Goal: Task Accomplishment & Management: Use online tool/utility

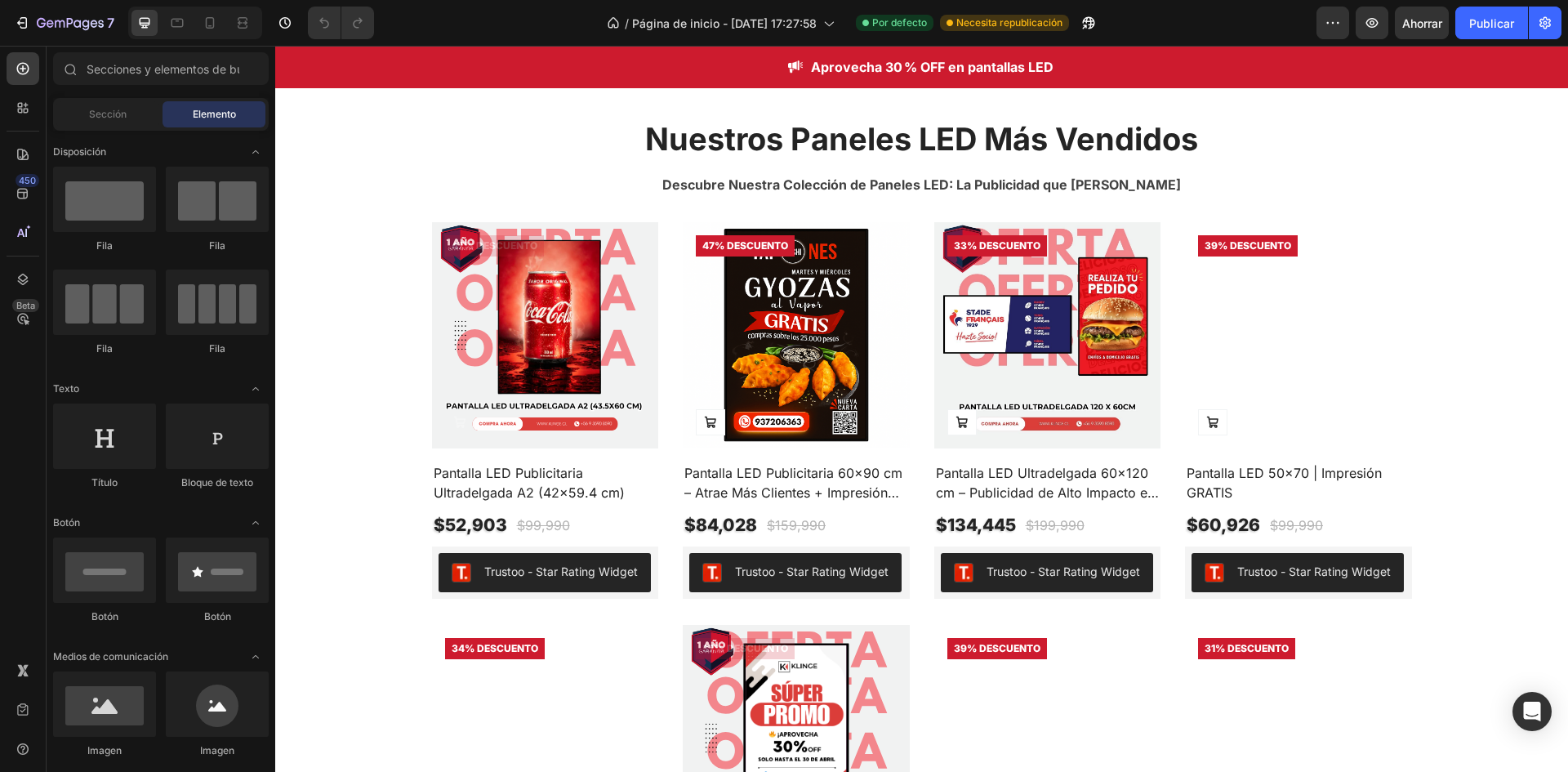
scroll to position [653, 0]
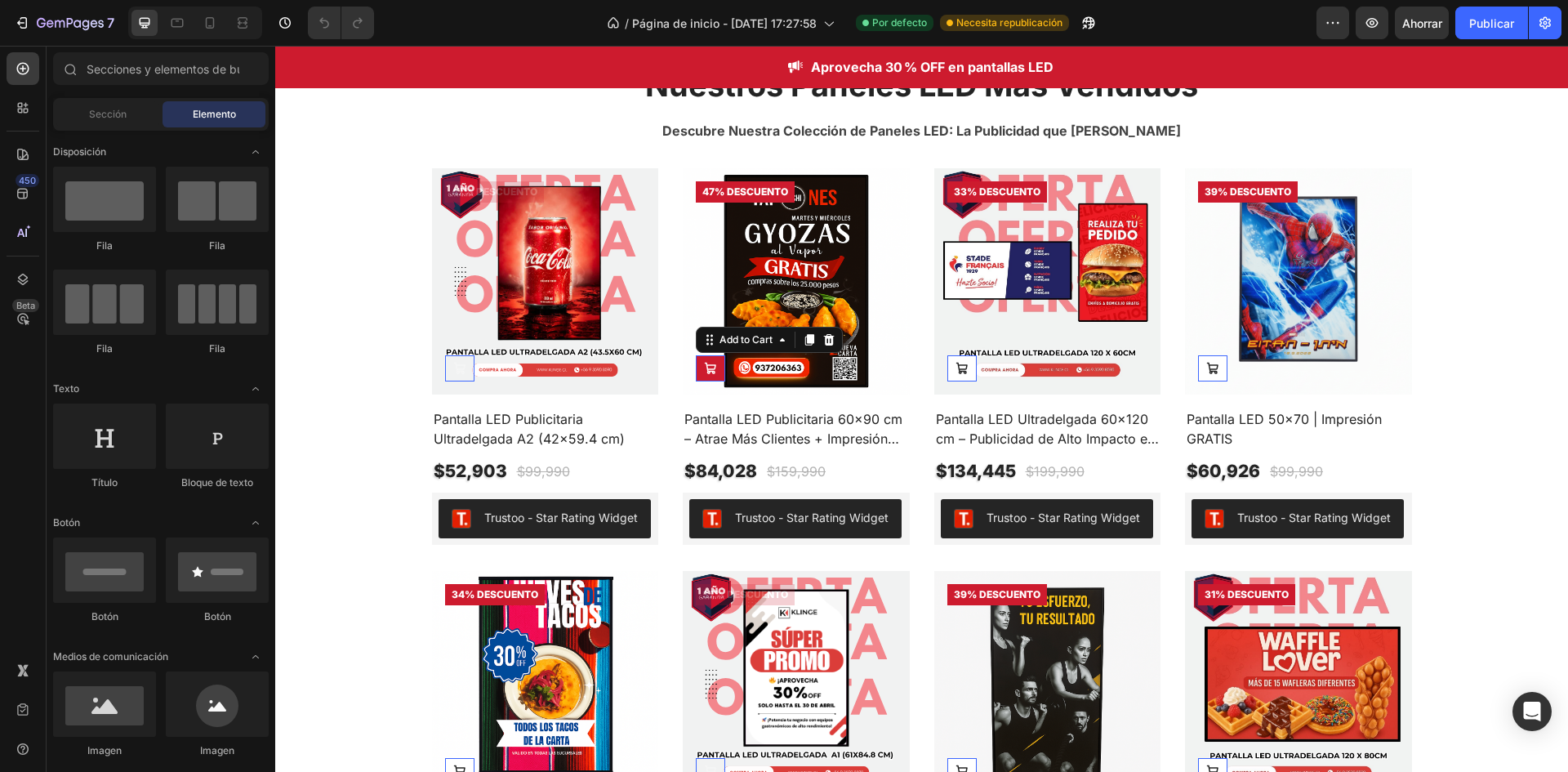
click at [704, 364] on icon at bounding box center [710, 368] width 13 height 13
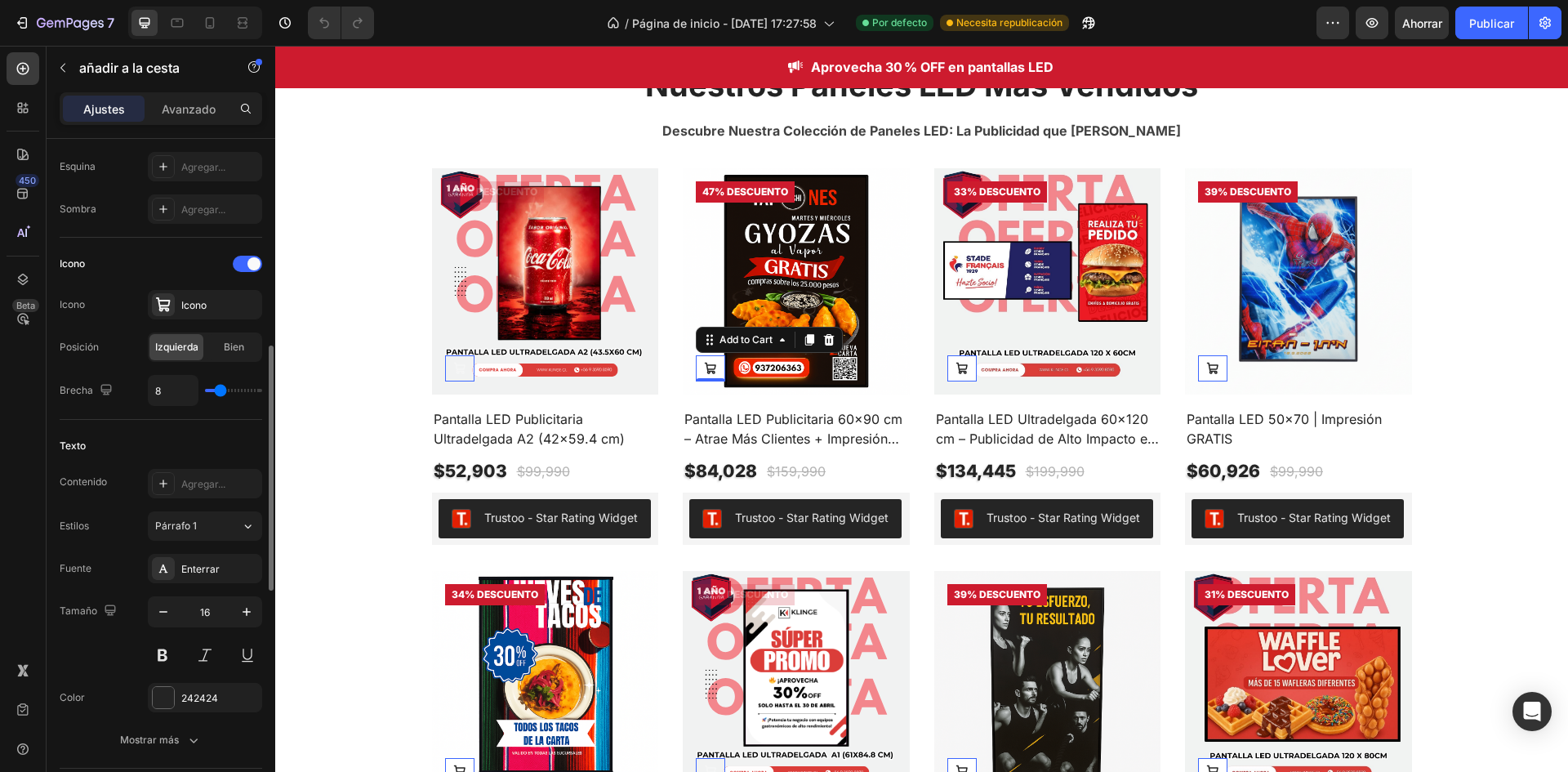
scroll to position [490, 0]
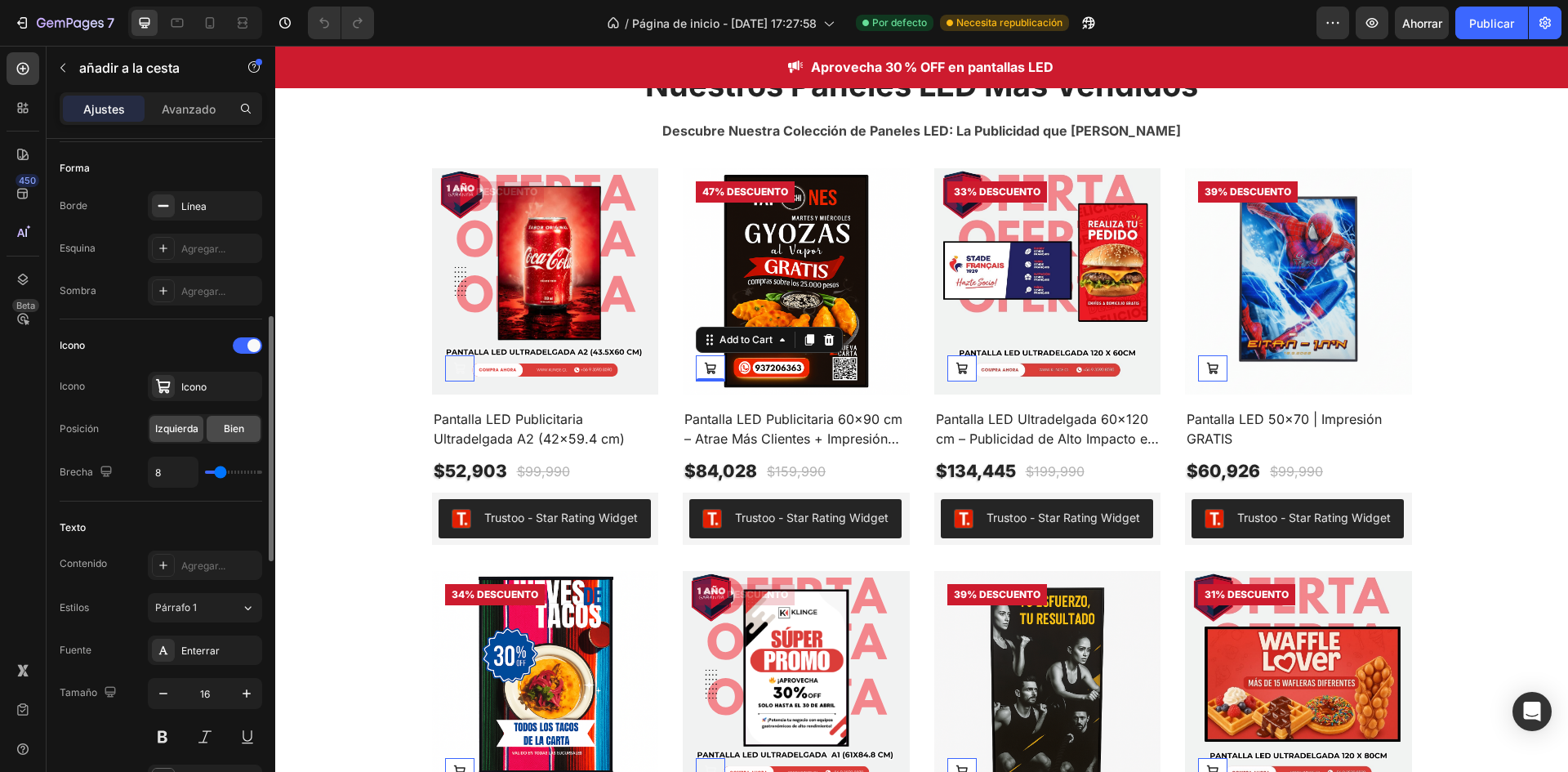
click at [221, 432] on div "Bien" at bounding box center [233, 429] width 54 height 26
click at [238, 431] on font "Bien" at bounding box center [234, 429] width 21 height 12
click at [187, 435] on span "Izquierda" at bounding box center [177, 429] width 43 height 15
click at [198, 400] on div "Icono" at bounding box center [205, 386] width 114 height 29
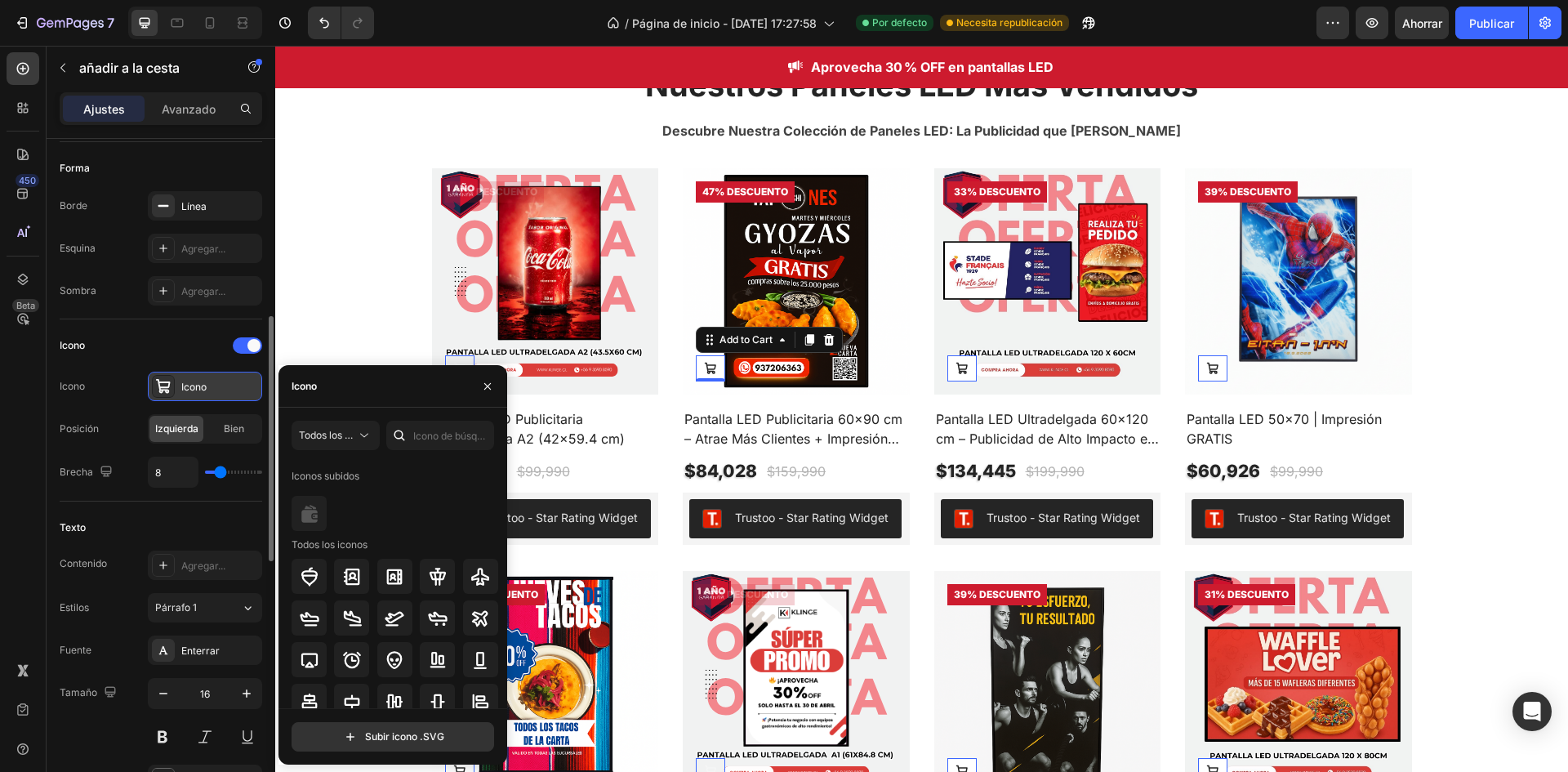
click at [198, 400] on div "Icono" at bounding box center [205, 386] width 114 height 29
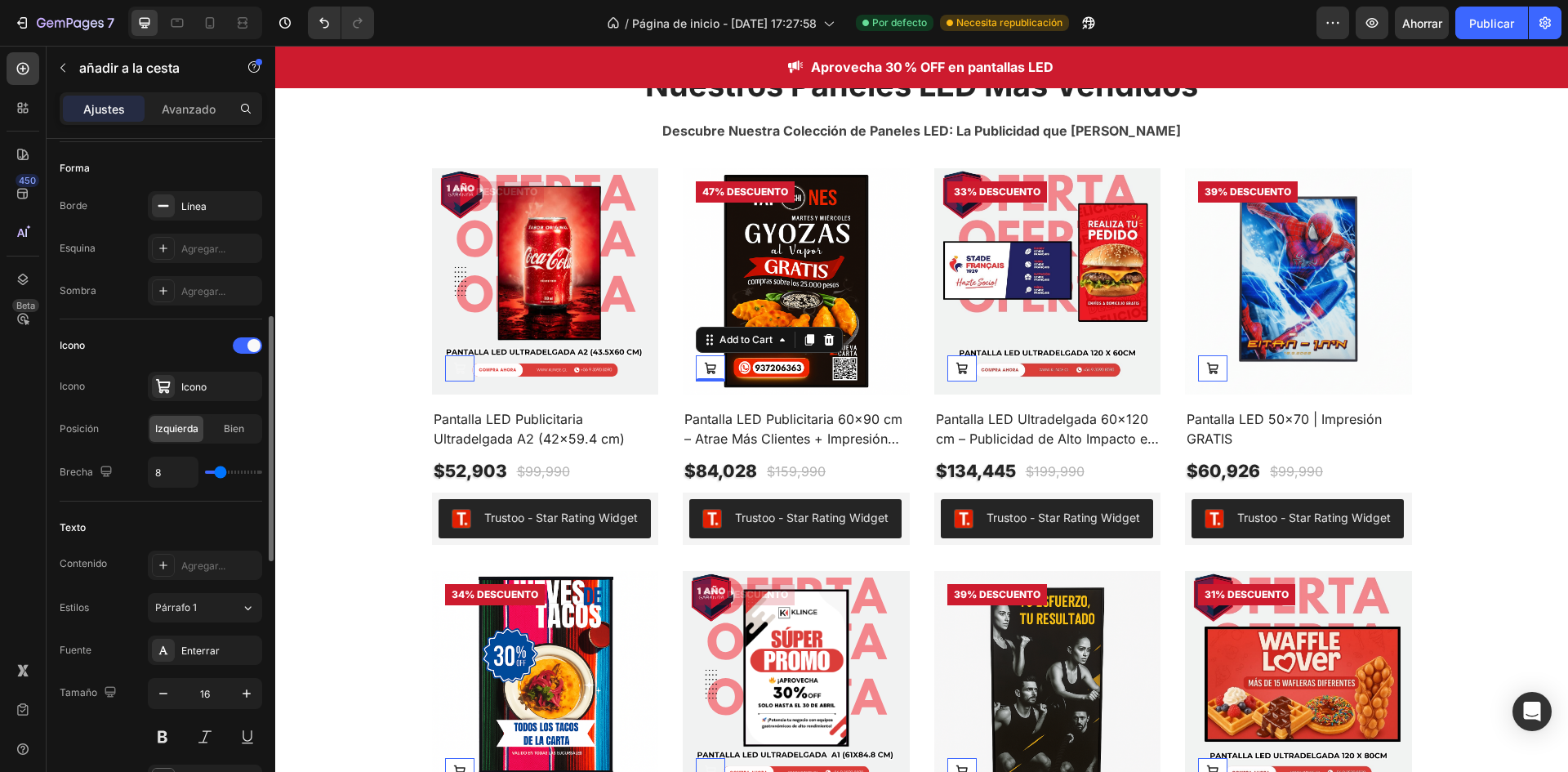
type input "4"
type input "10"
type input "11"
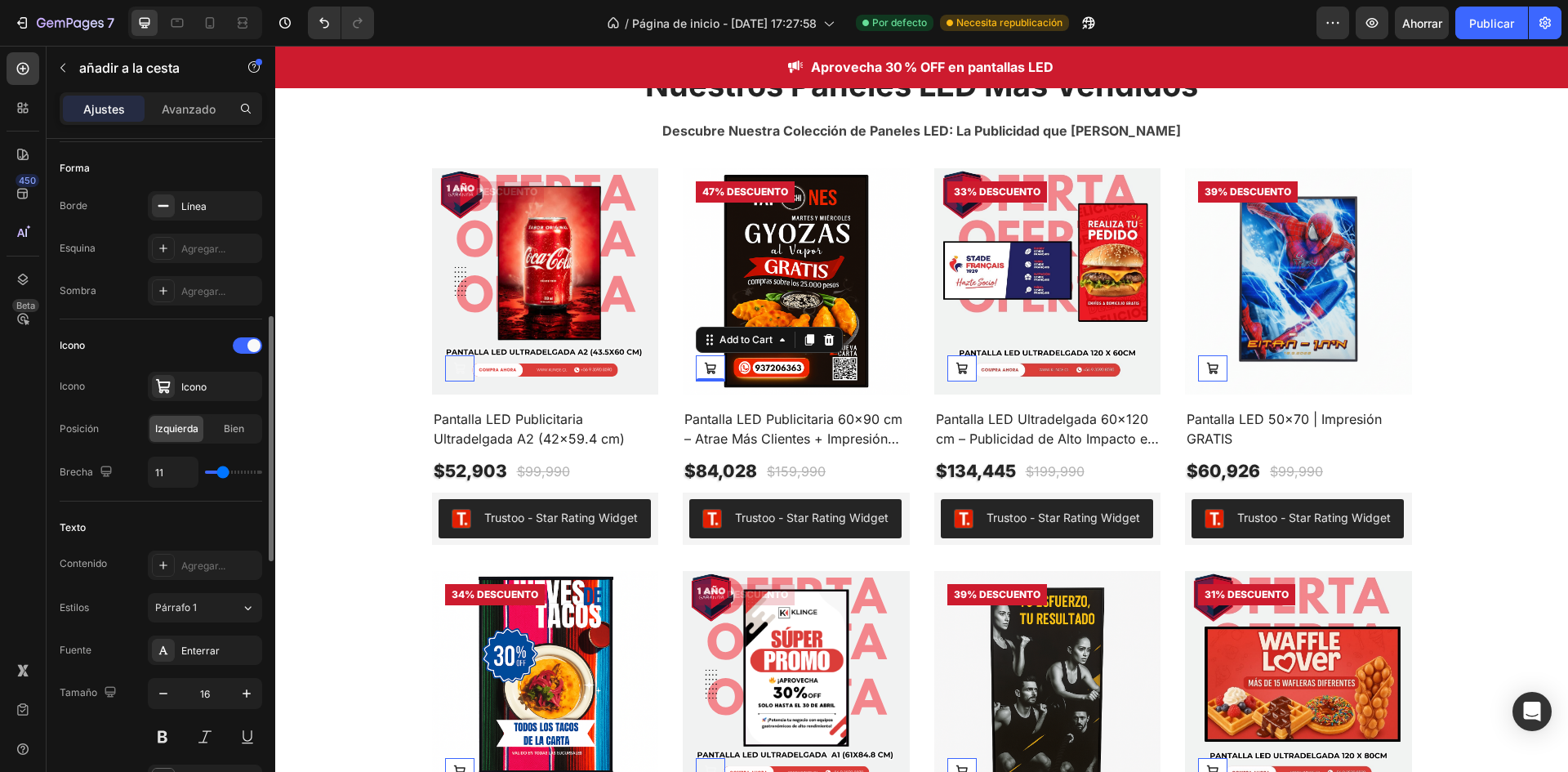
type input "11"
type input "12"
type input "13"
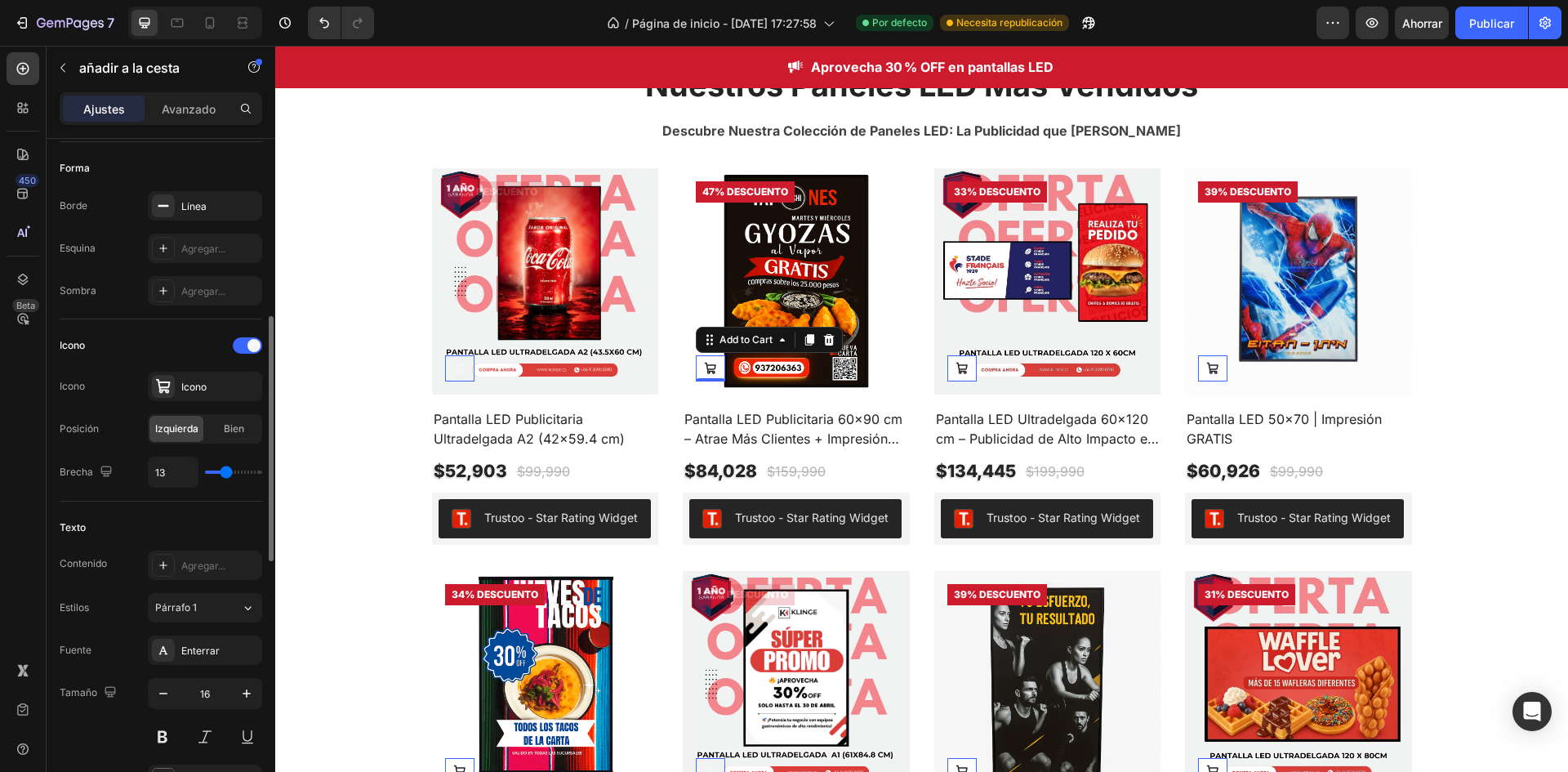
type input "14"
type input "15"
drag, startPoint x: 216, startPoint y: 474, endPoint x: 228, endPoint y: 476, distance: 12.2
type input "15"
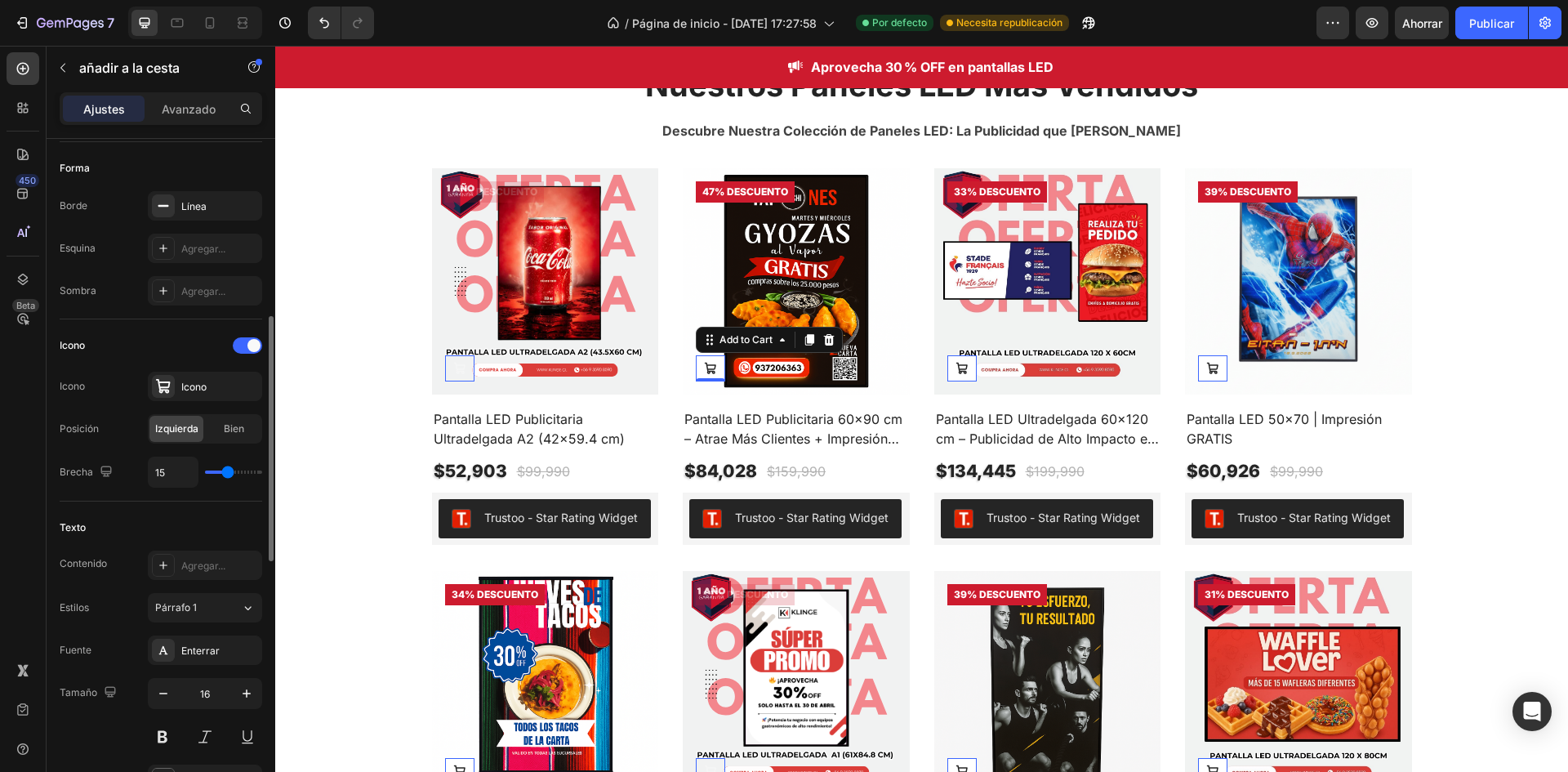
click at [228, 474] on input "range" at bounding box center [233, 472] width 57 height 3
type input "13"
type input "12"
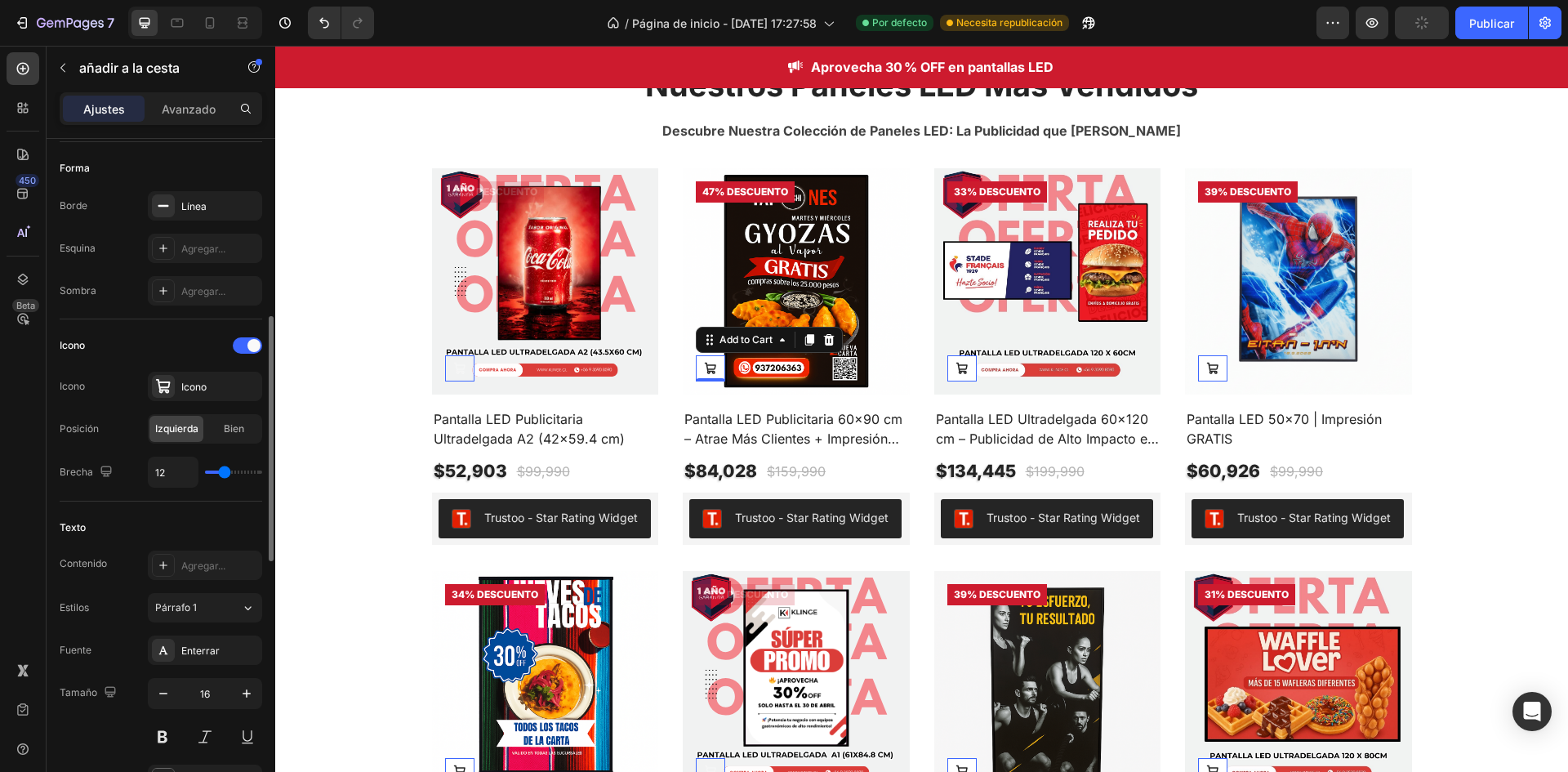
type input "11"
type input "8"
type input "7"
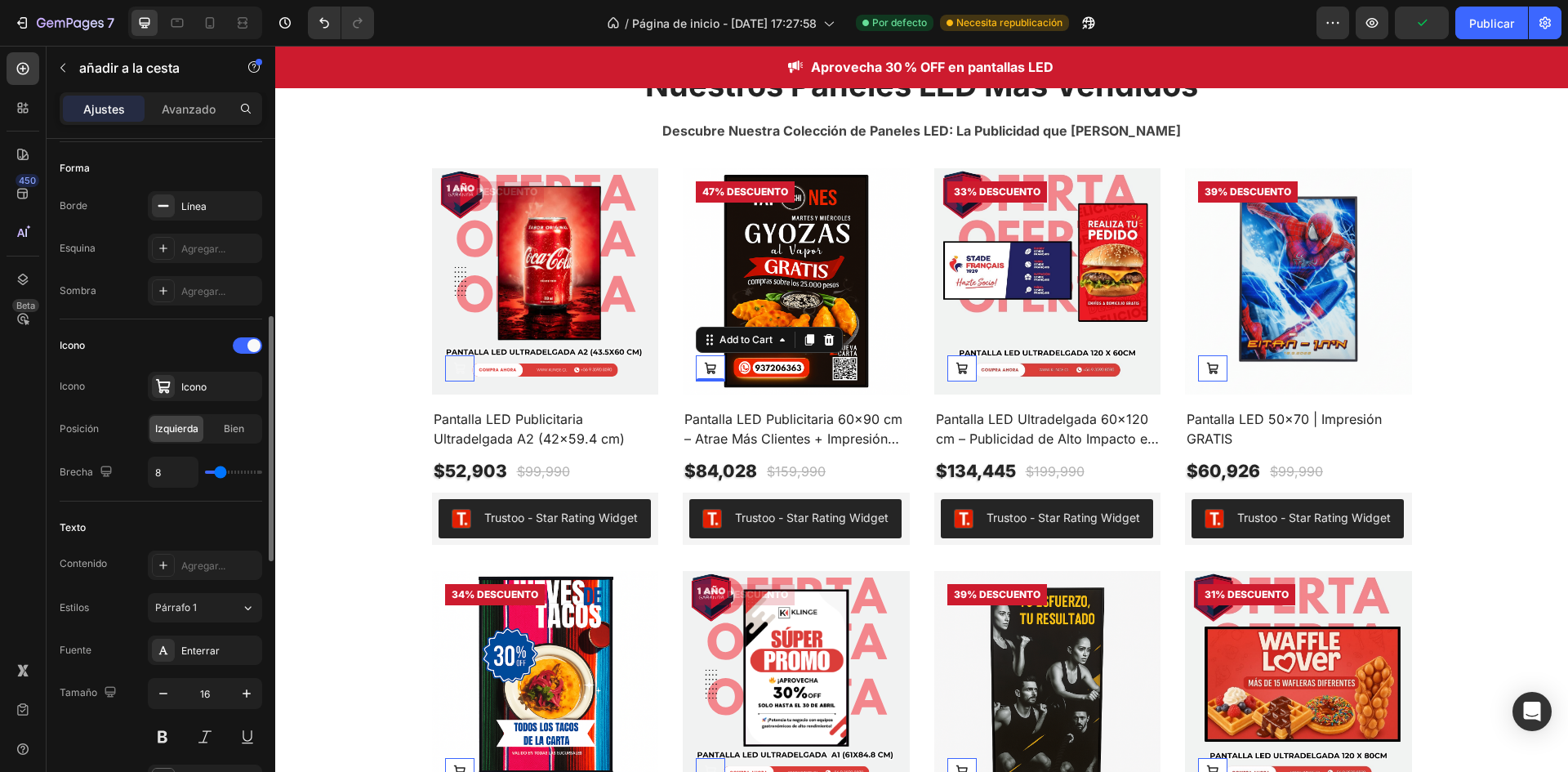
type input "7"
type input "8"
type input "14"
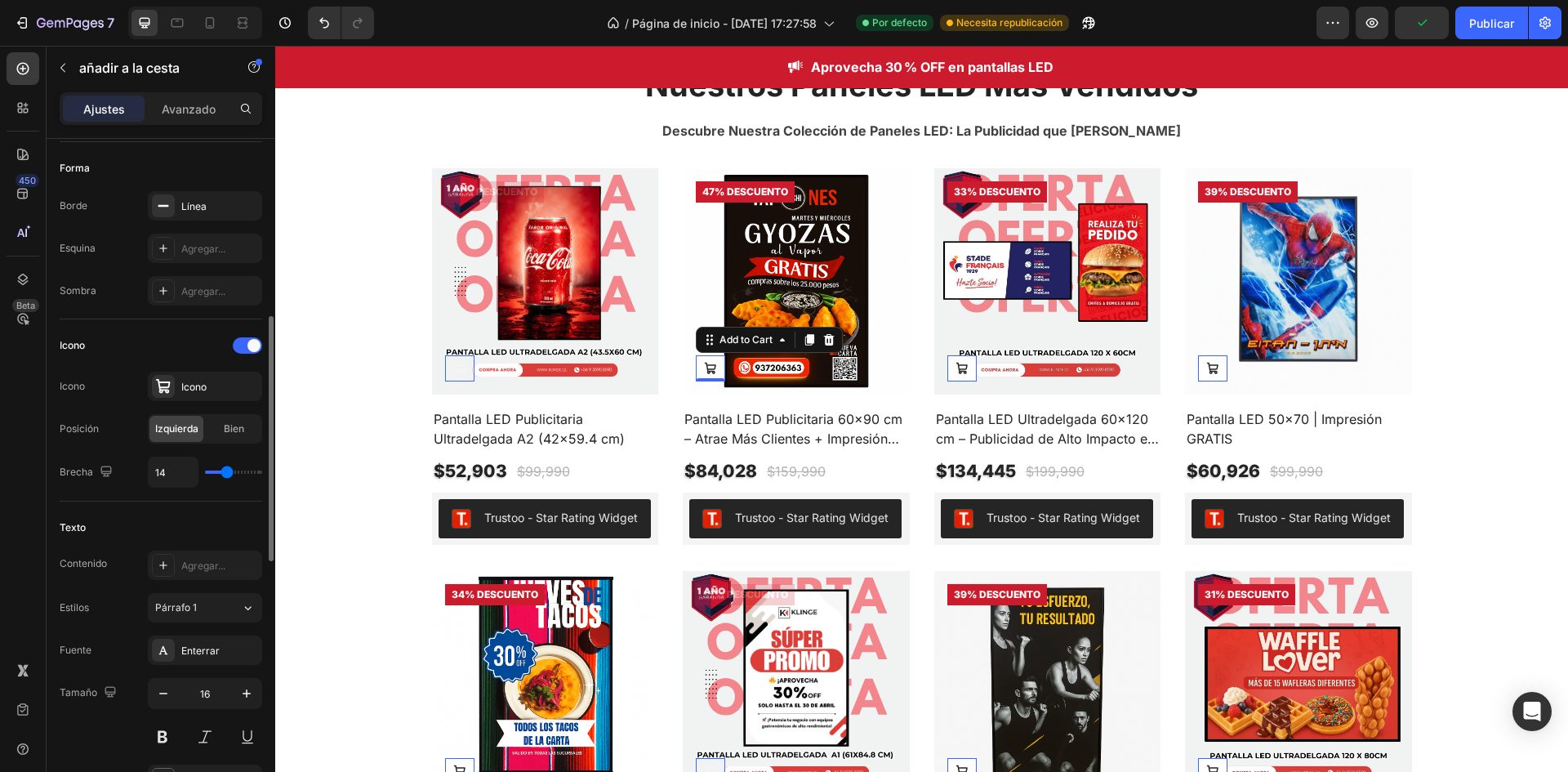
type input "15"
click at [228, 474] on input "range" at bounding box center [233, 472] width 57 height 3
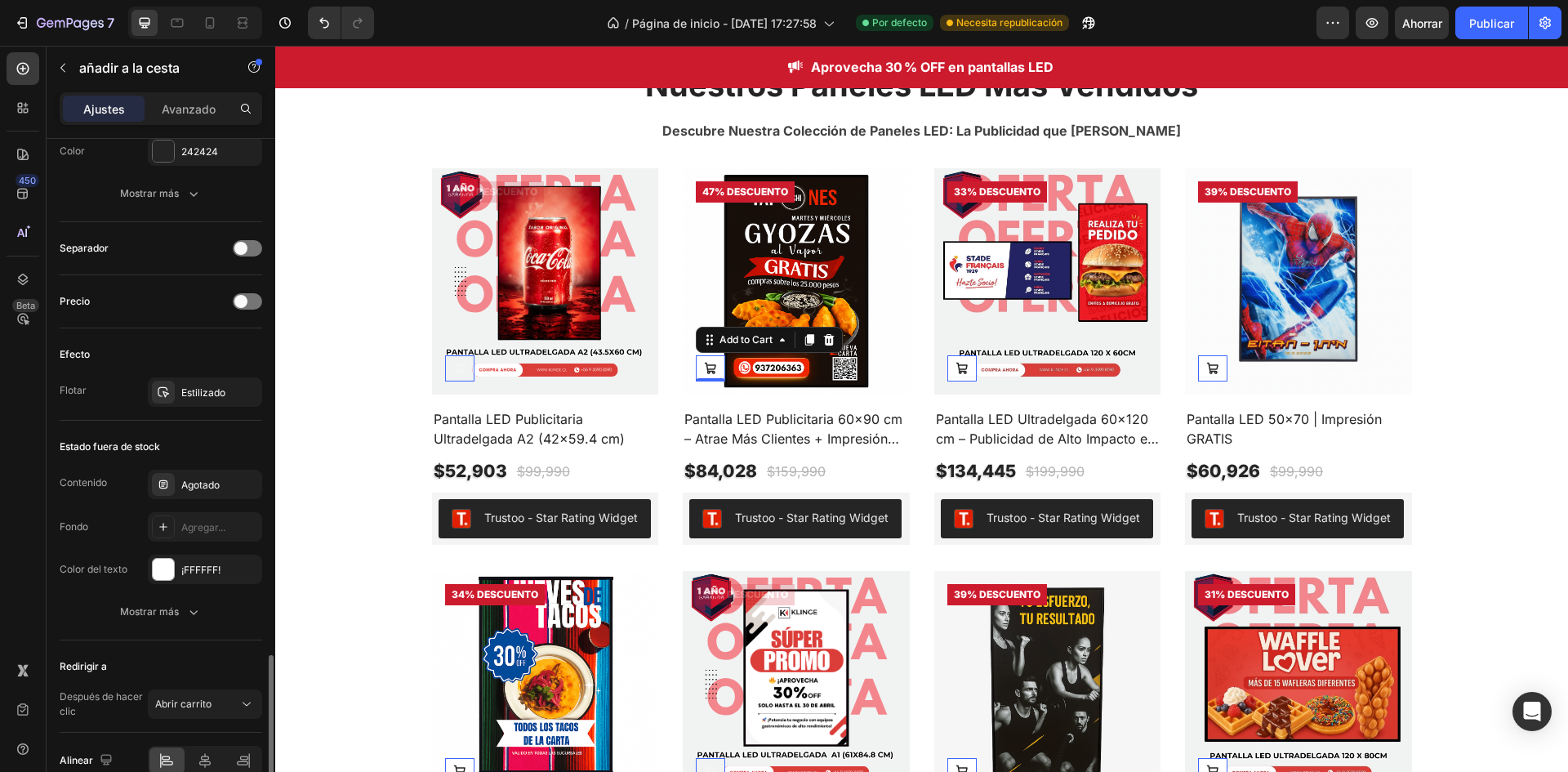
scroll to position [1200, 0]
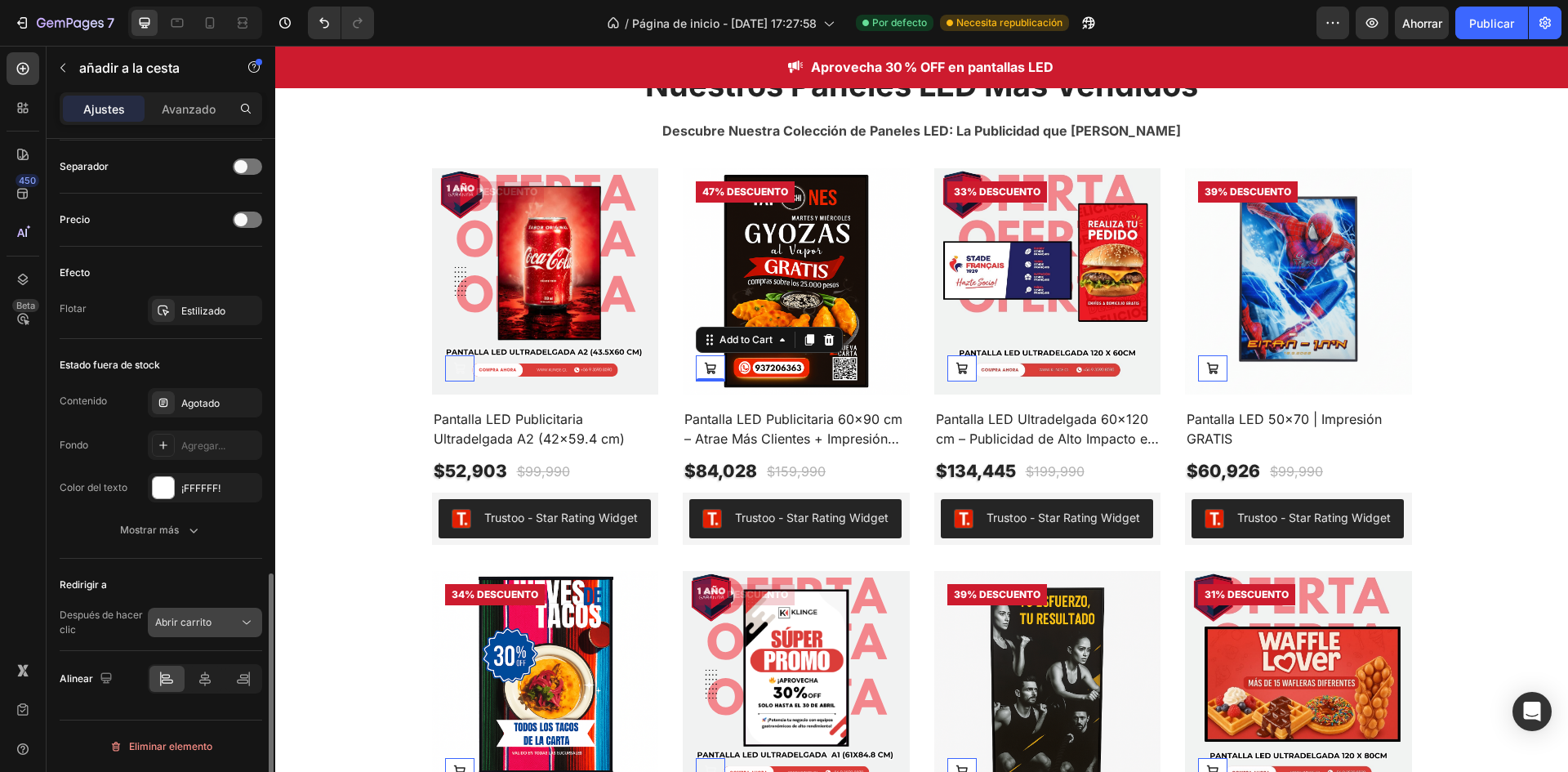
click at [221, 612] on button "Abrir carrito" at bounding box center [205, 623] width 114 height 29
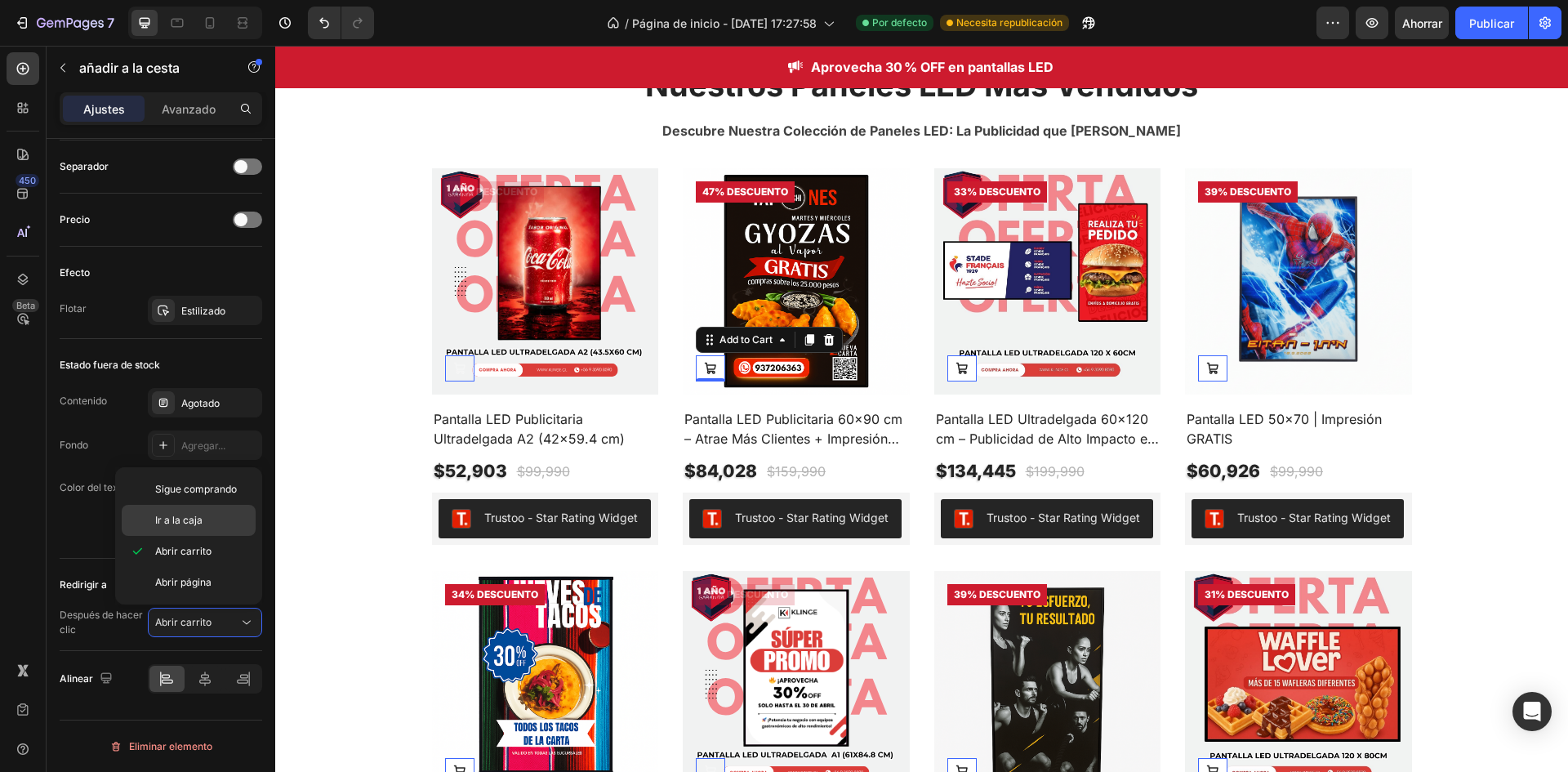
click at [189, 527] on div "Ir a la caja" at bounding box center [188, 520] width 134 height 31
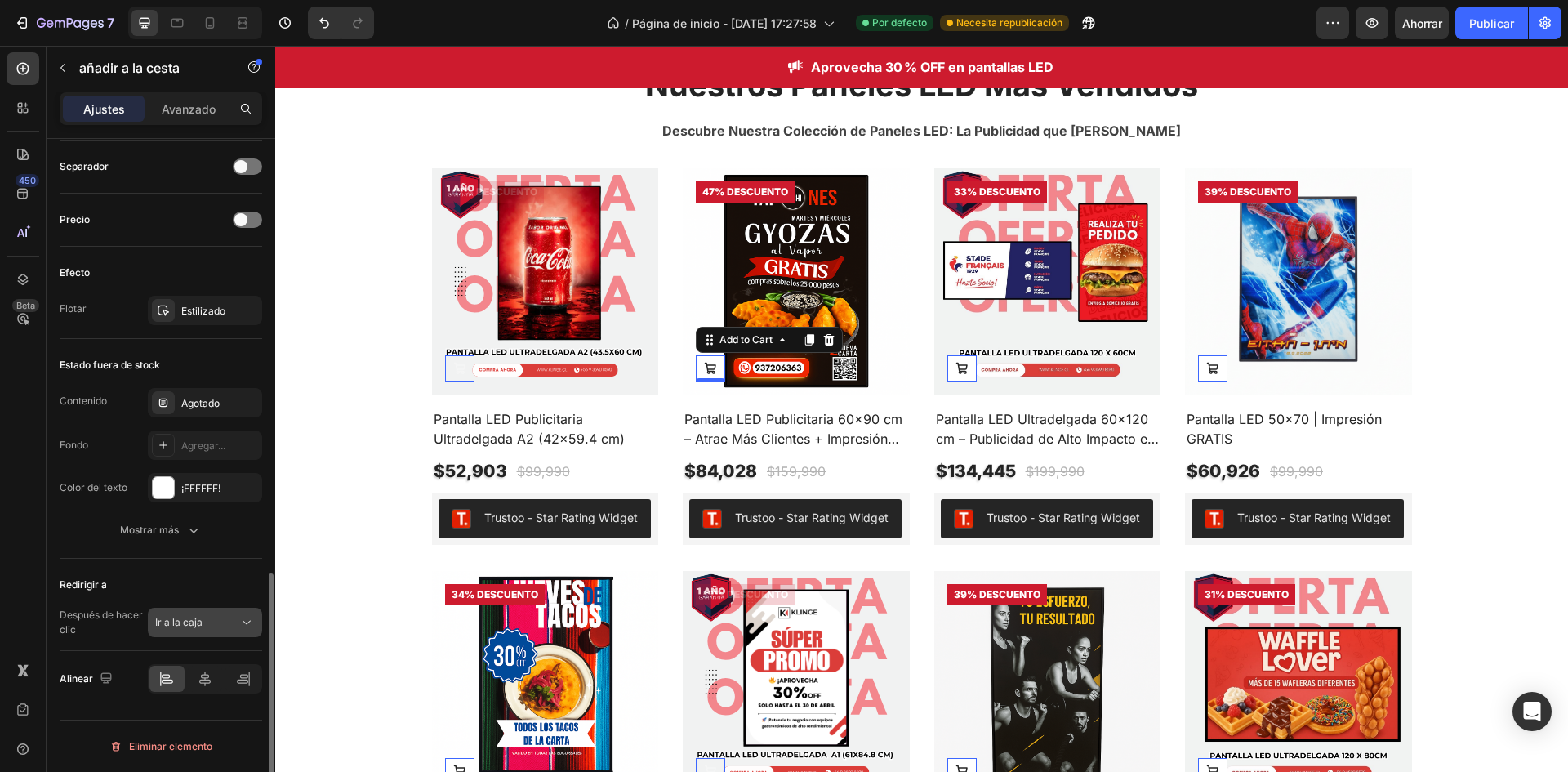
click at [216, 620] on div "Ir a la caja" at bounding box center [197, 622] width 83 height 15
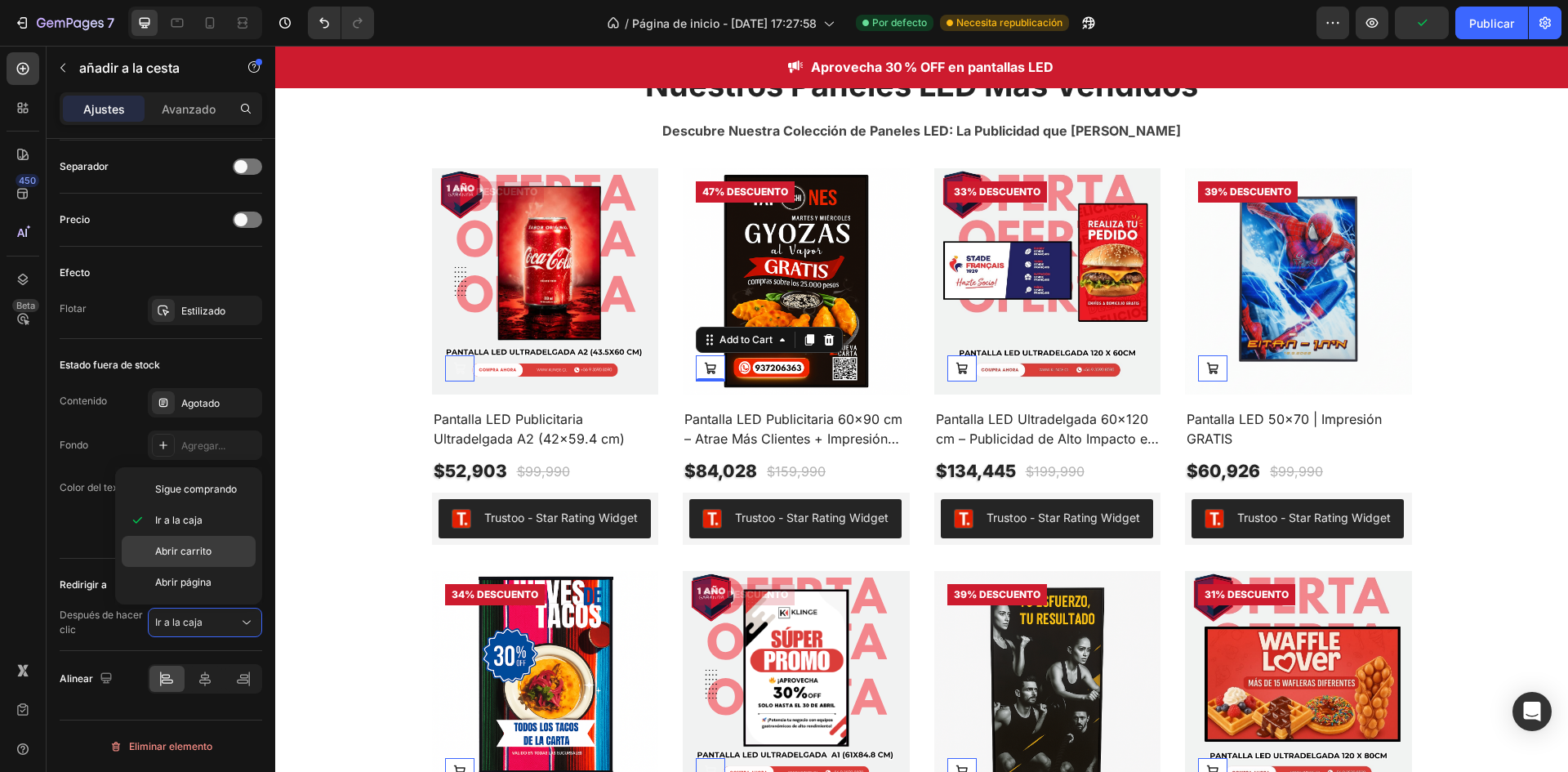
click at [202, 547] on font "Abrir carrito" at bounding box center [183, 551] width 56 height 12
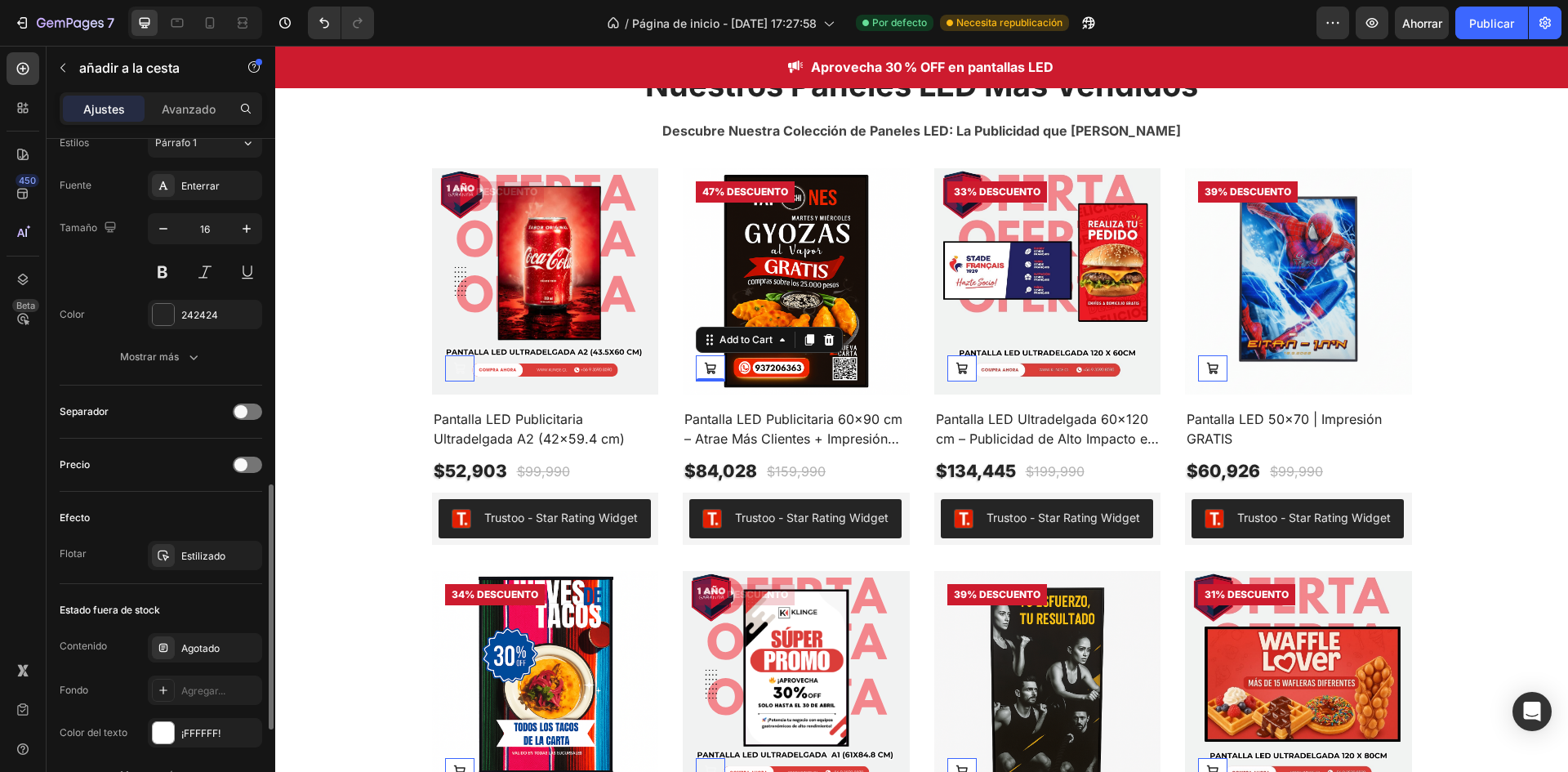
scroll to position [873, 0]
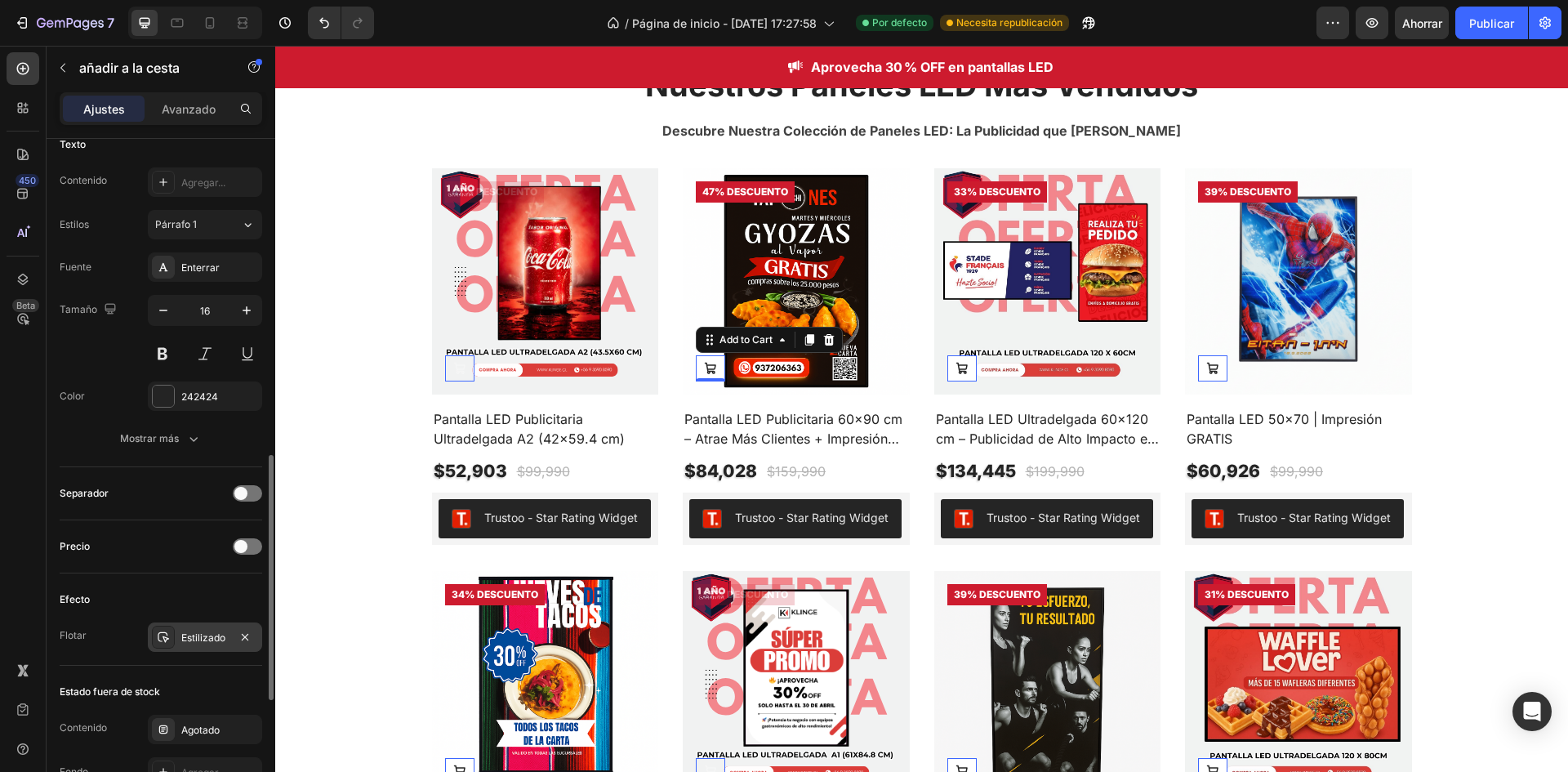
click at [207, 631] on div "Estilizado" at bounding box center [205, 638] width 48 height 15
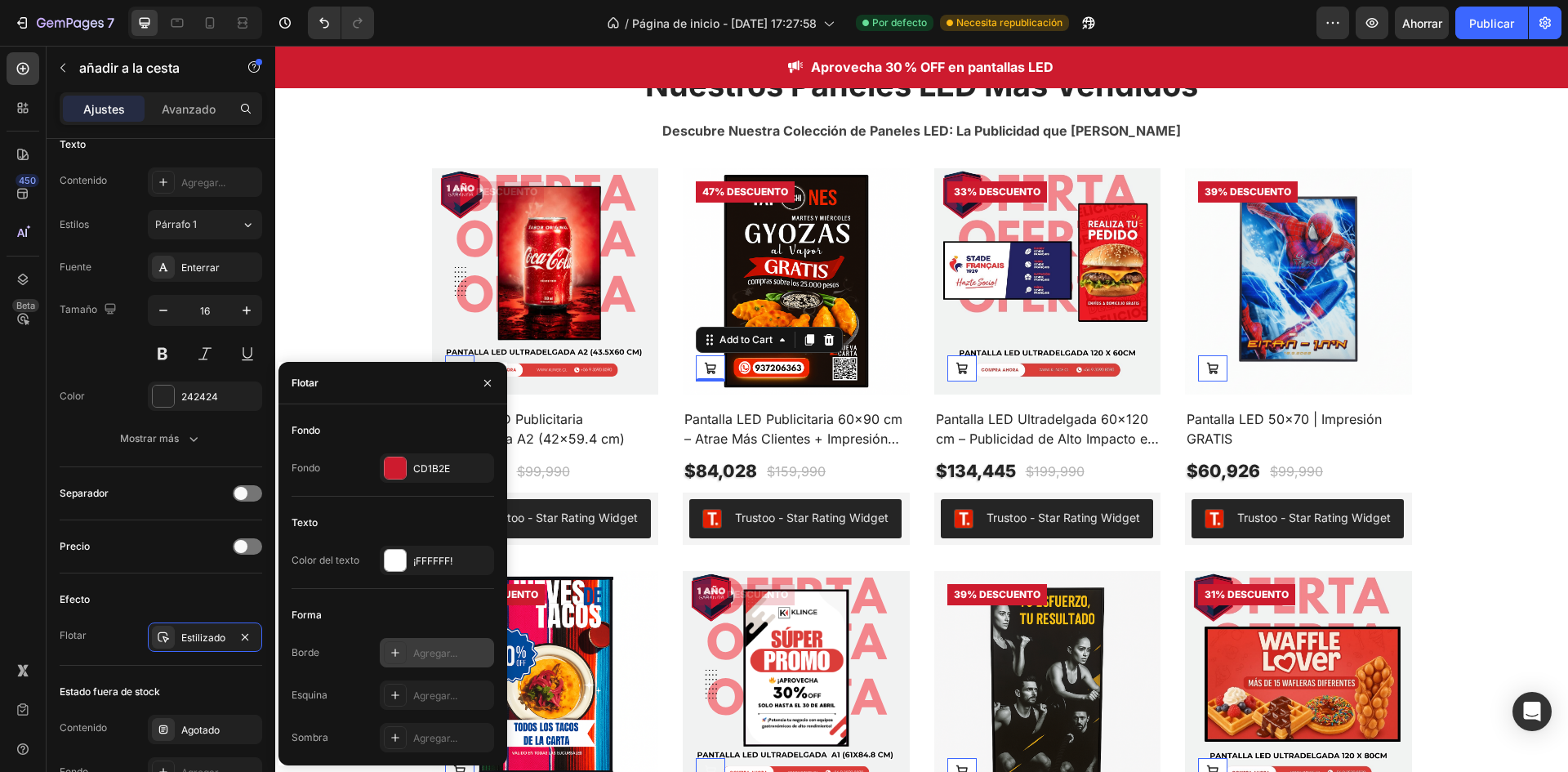
click at [389, 650] on icon at bounding box center [395, 652] width 13 height 13
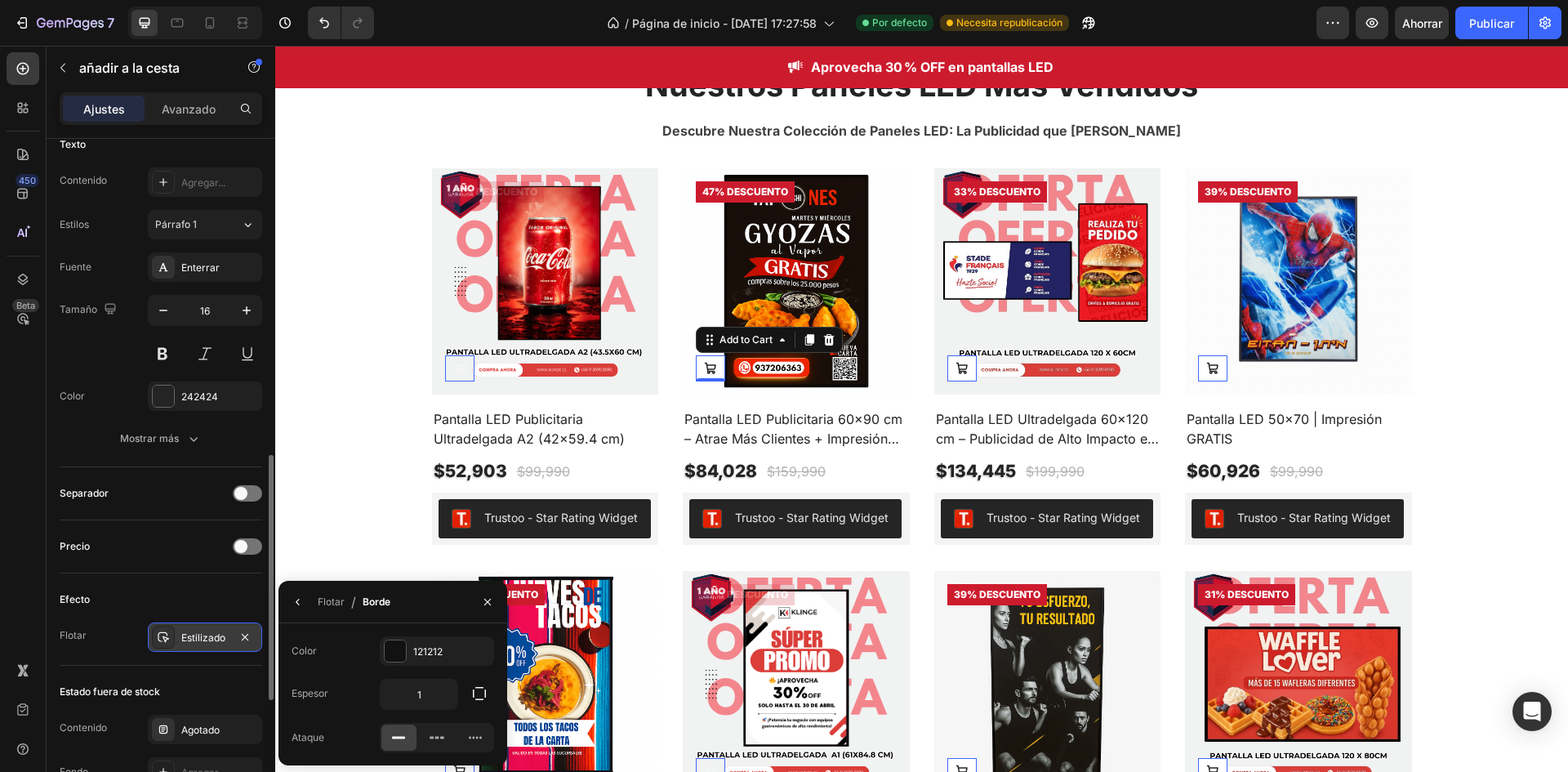
click at [209, 646] on div "Estilizado" at bounding box center [205, 638] width 114 height 29
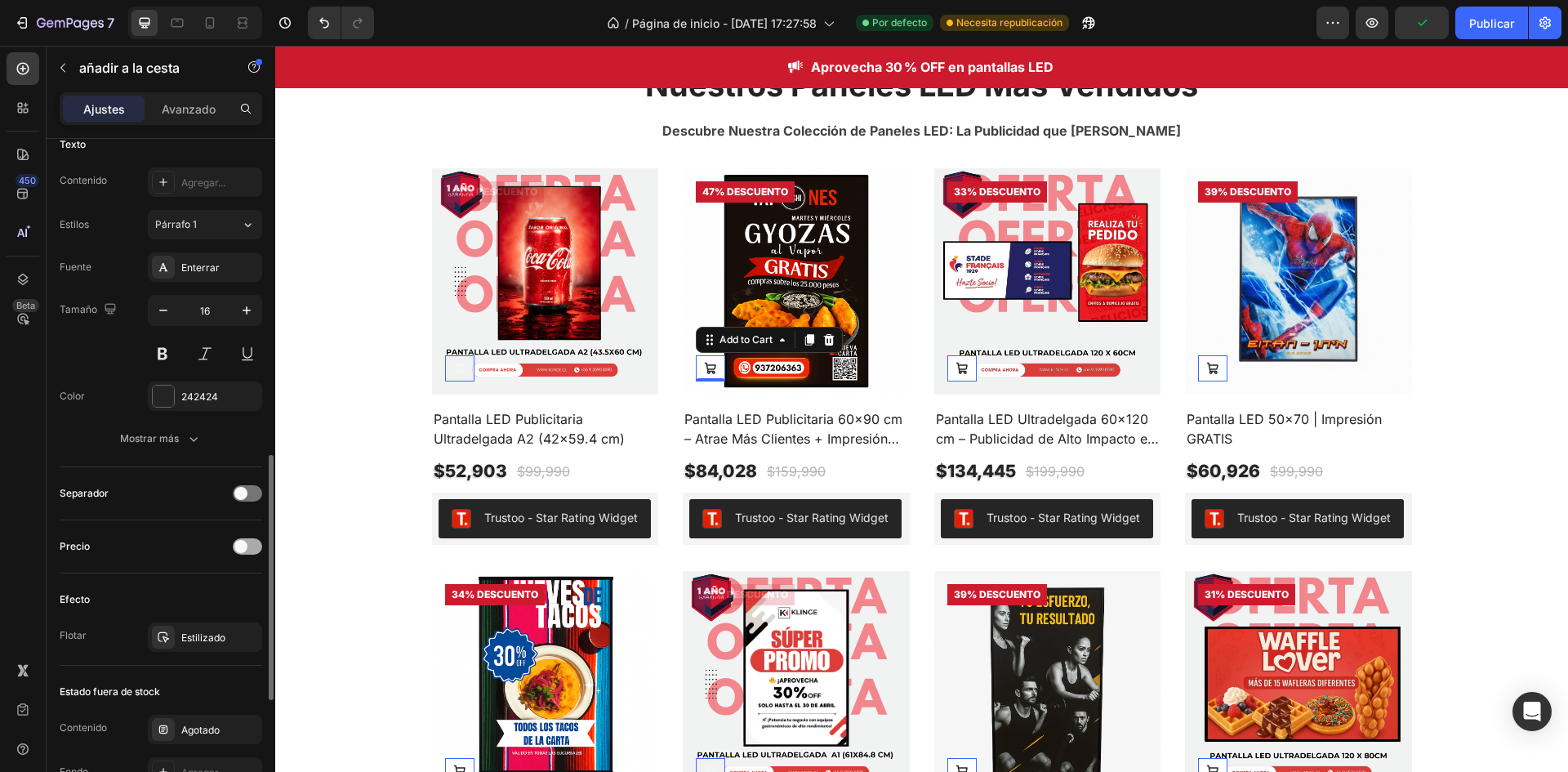
click at [242, 545] on span at bounding box center [240, 546] width 13 height 13
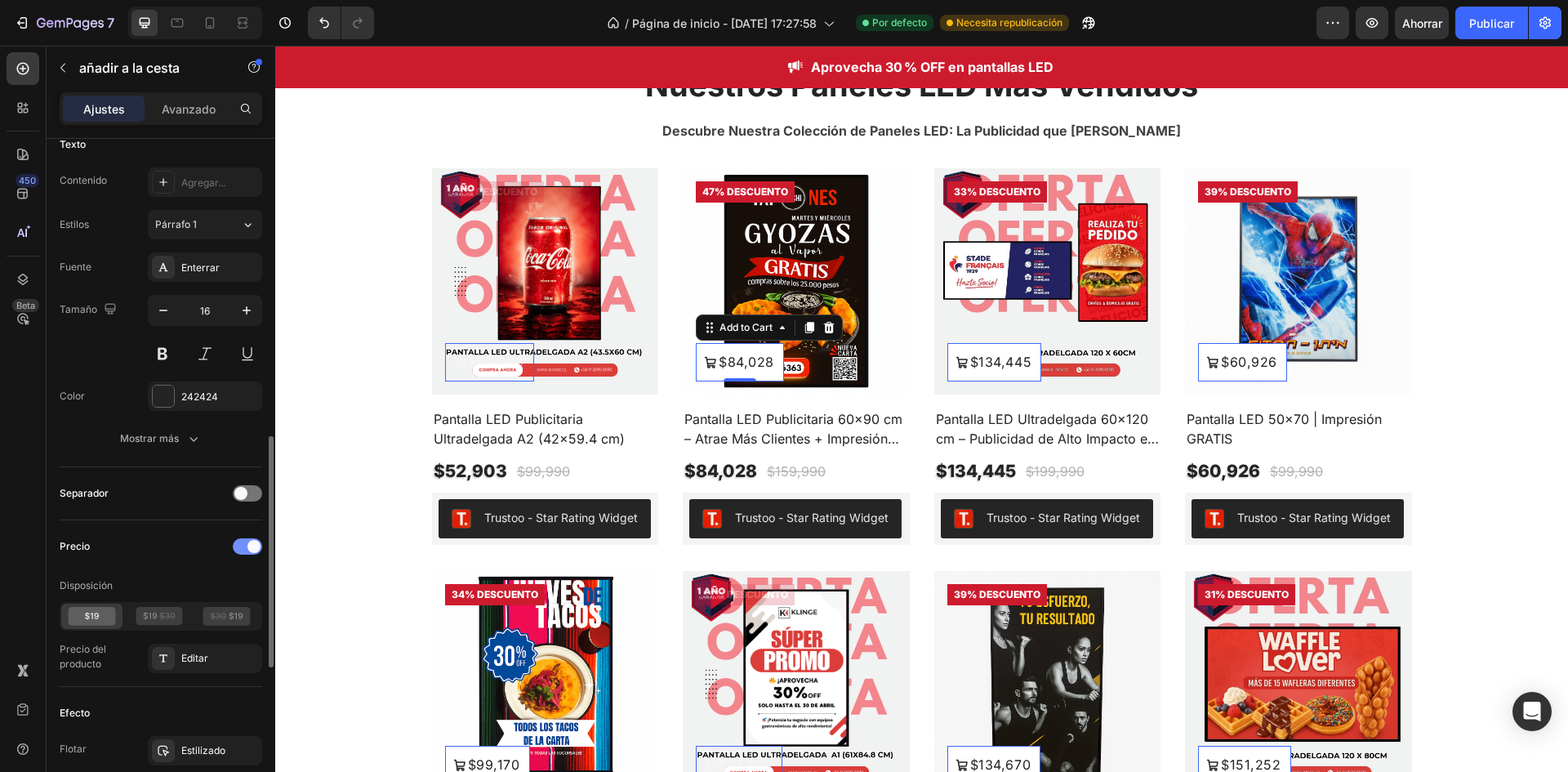
click at [242, 545] on div at bounding box center [247, 546] width 29 height 16
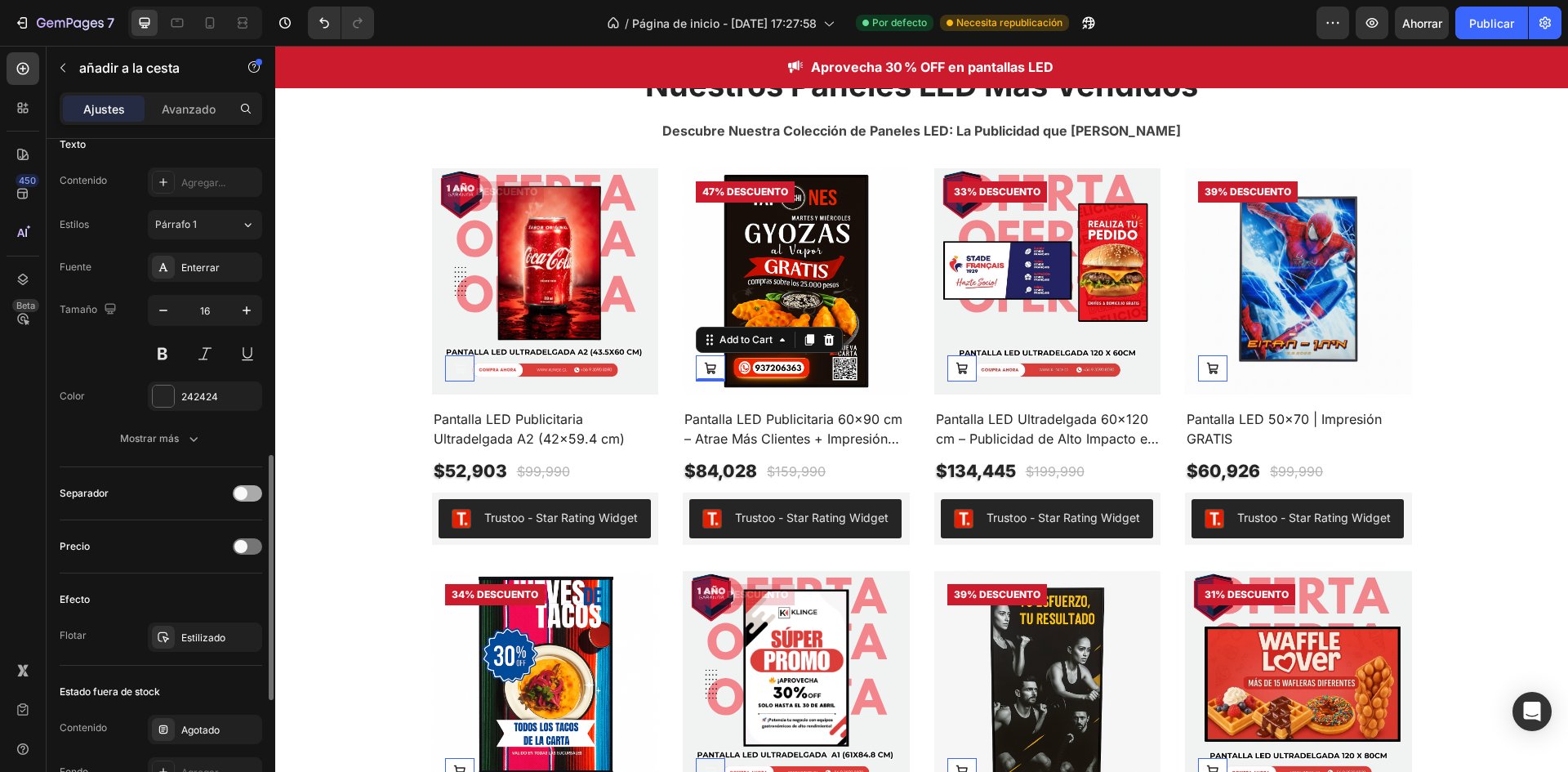
click at [245, 495] on span at bounding box center [240, 493] width 13 height 13
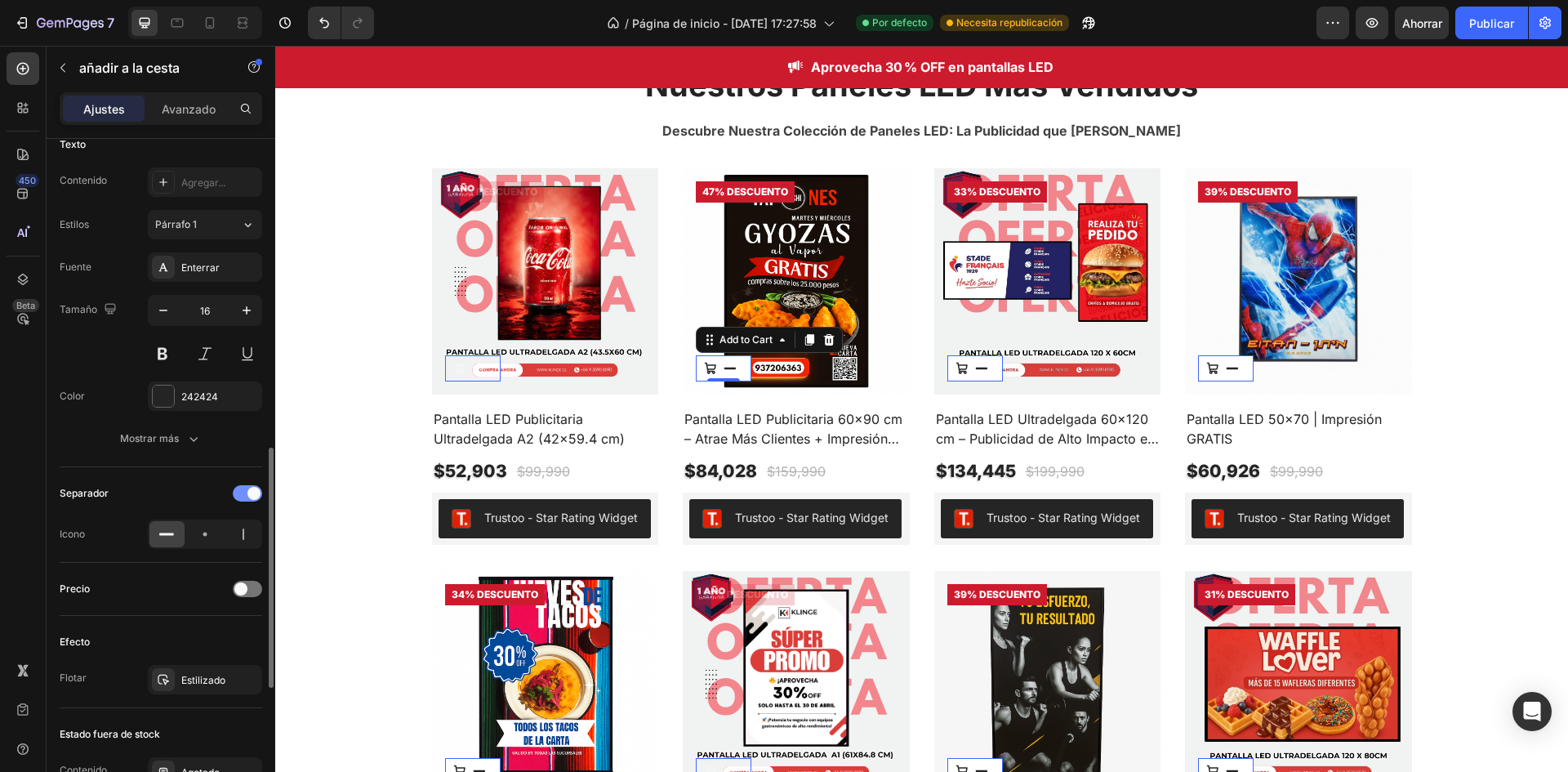
click at [245, 495] on div at bounding box center [247, 493] width 29 height 16
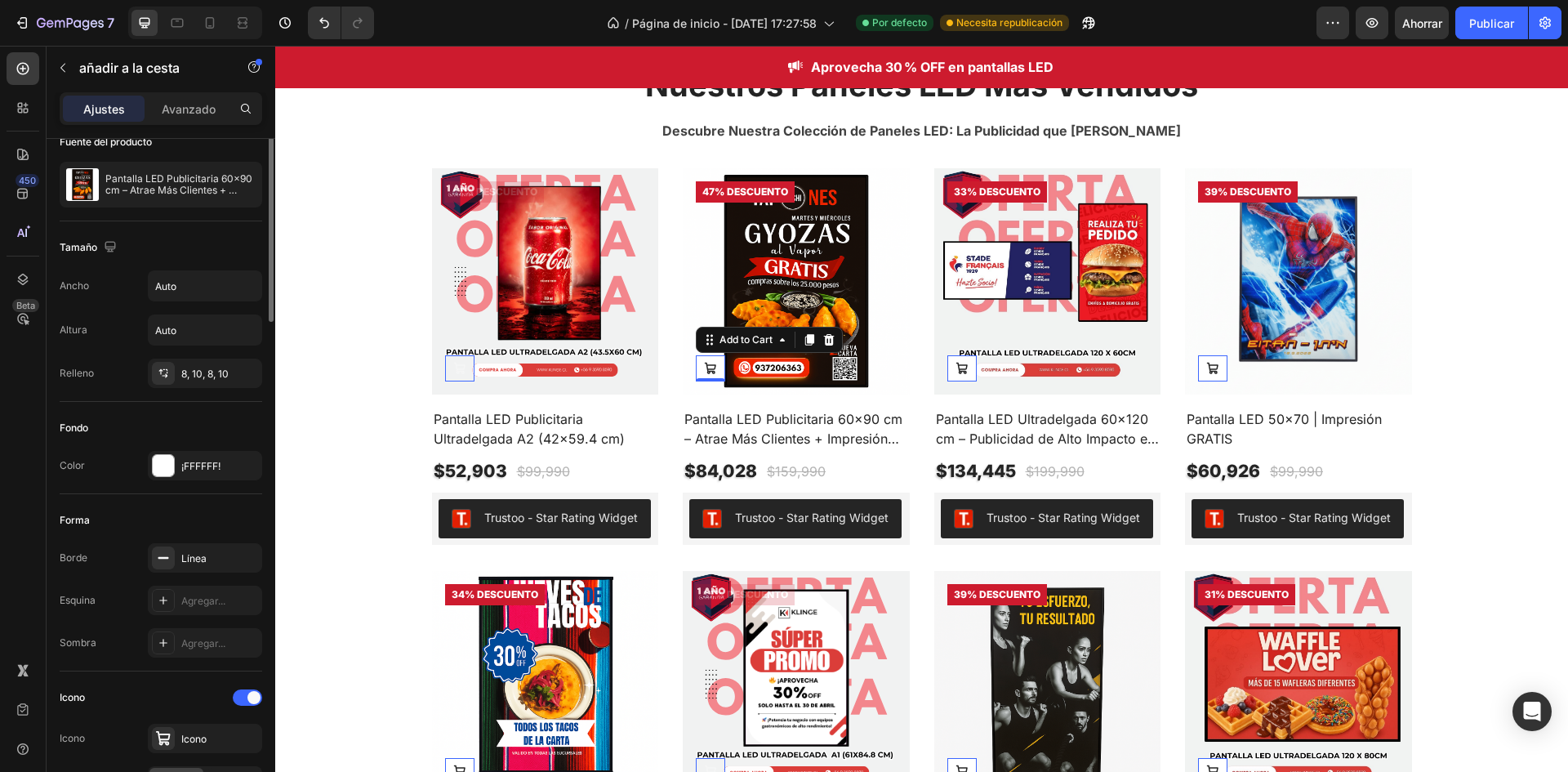
scroll to position [56, 0]
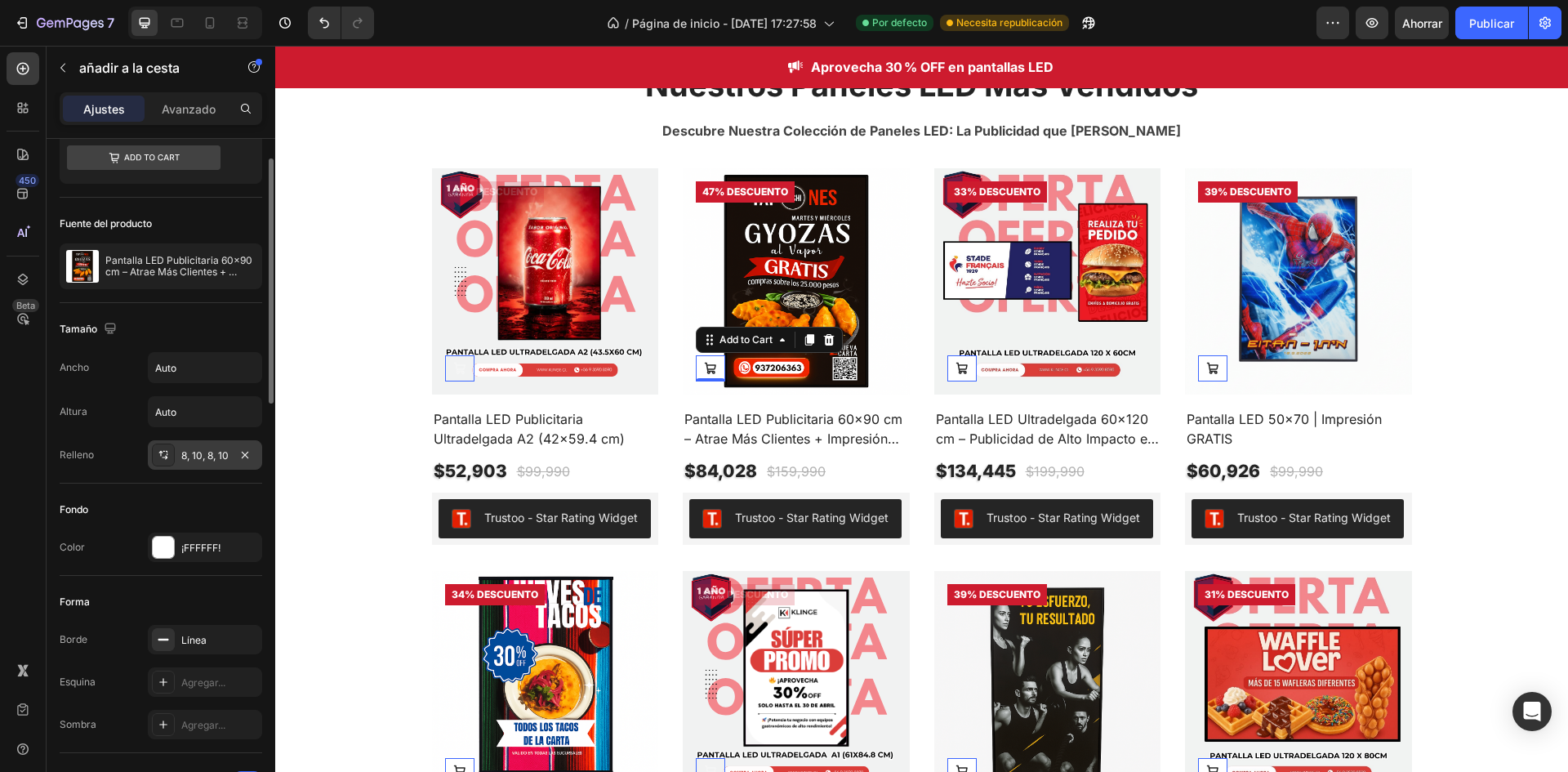
click at [189, 463] on div "8, 10, 8, 10" at bounding box center [205, 455] width 114 height 29
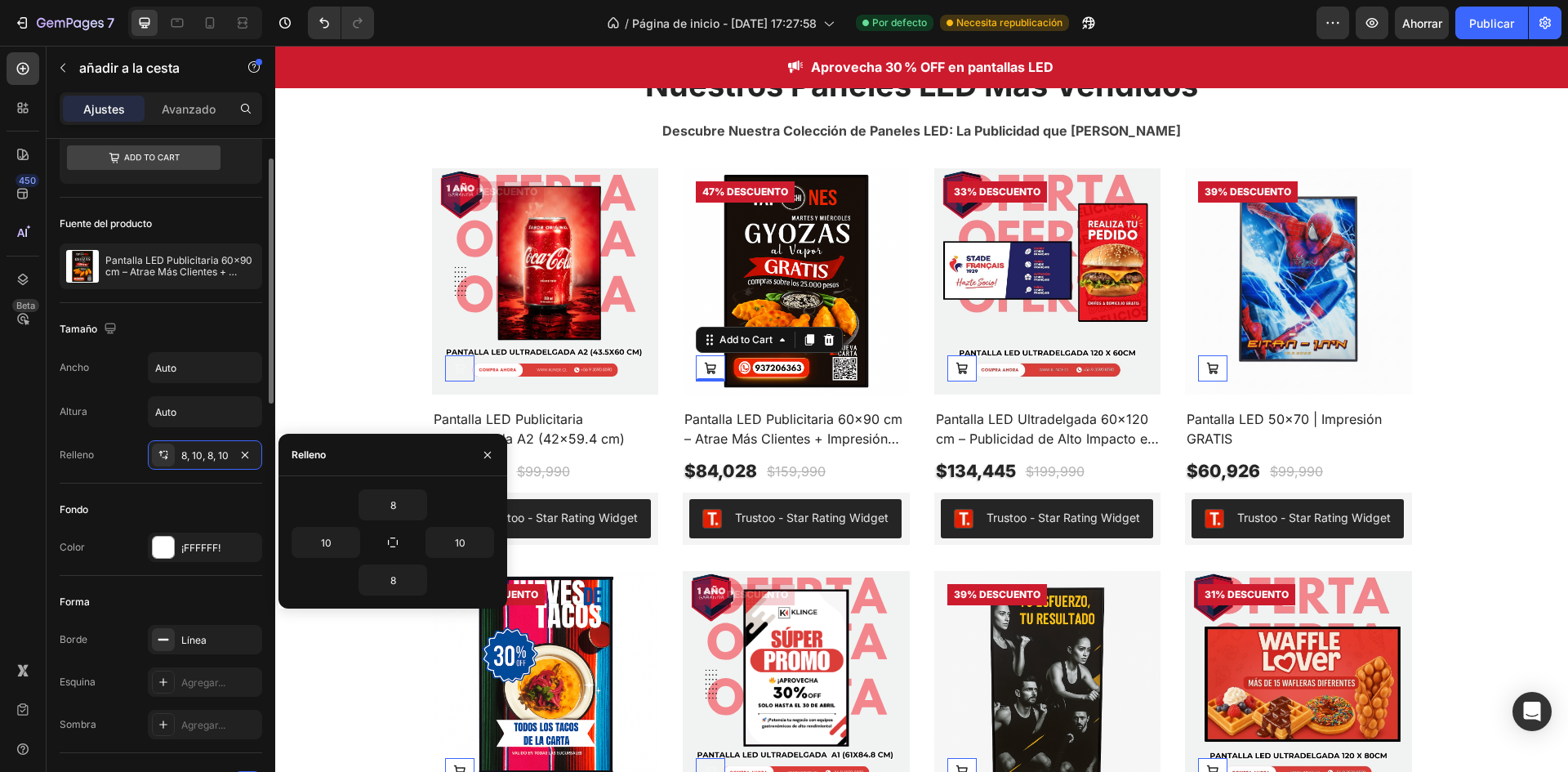
click at [140, 435] on div "Ancho Auto Altura Auto Relleno 8, 10, 8, 10" at bounding box center [161, 411] width 203 height 118
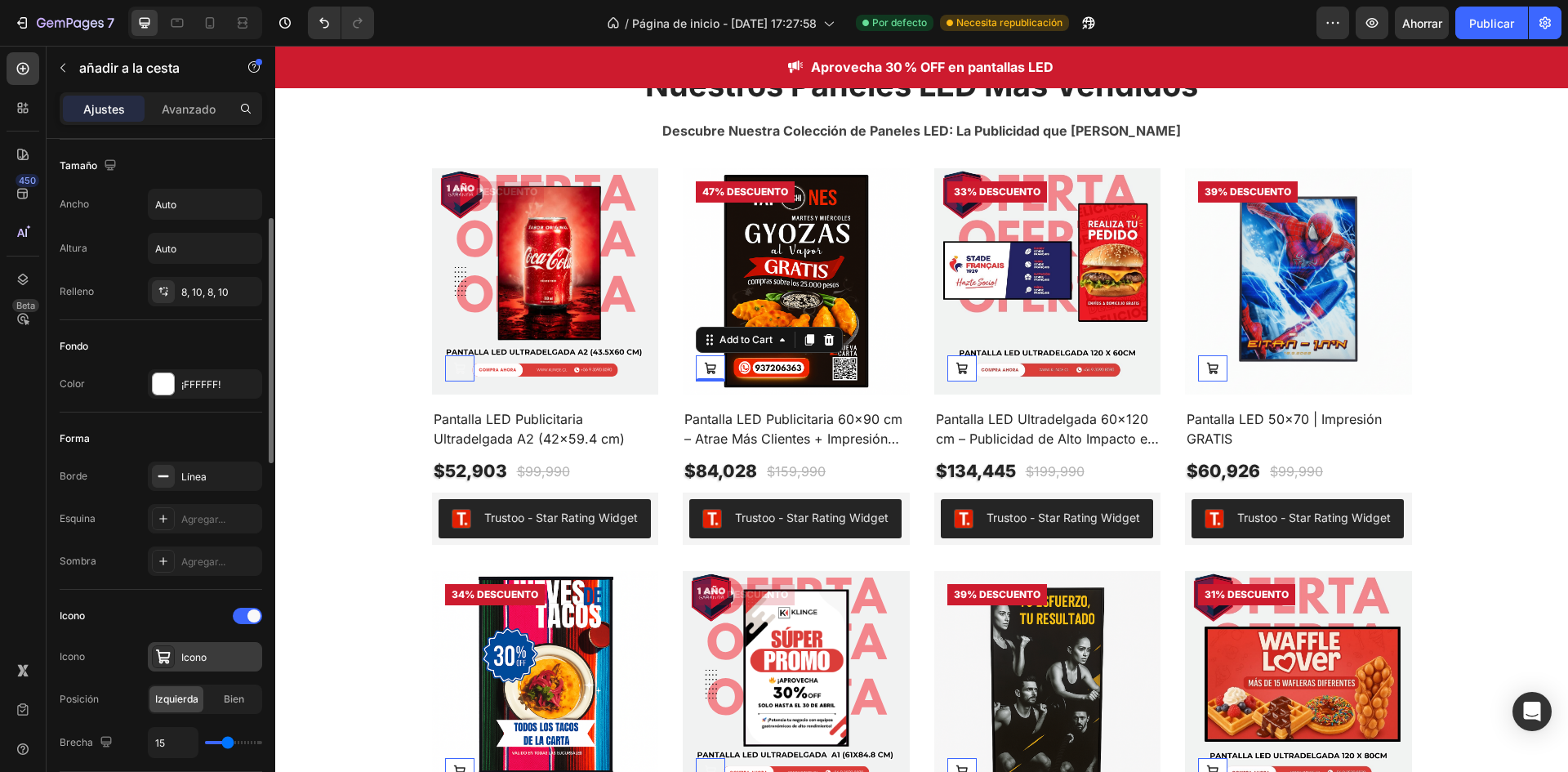
scroll to position [383, 0]
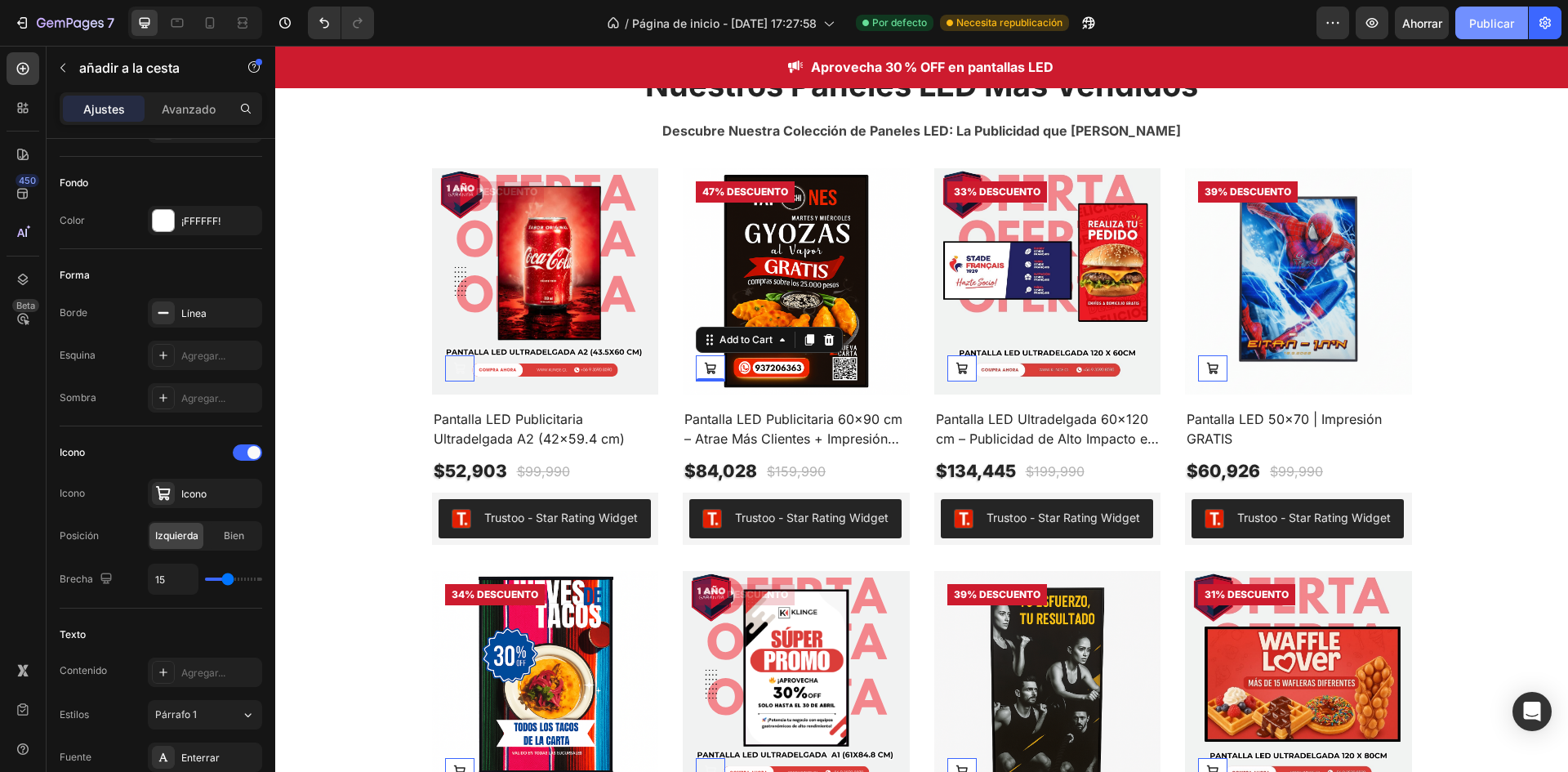
click at [1497, 24] on font "Publicar" at bounding box center [1492, 23] width 45 height 14
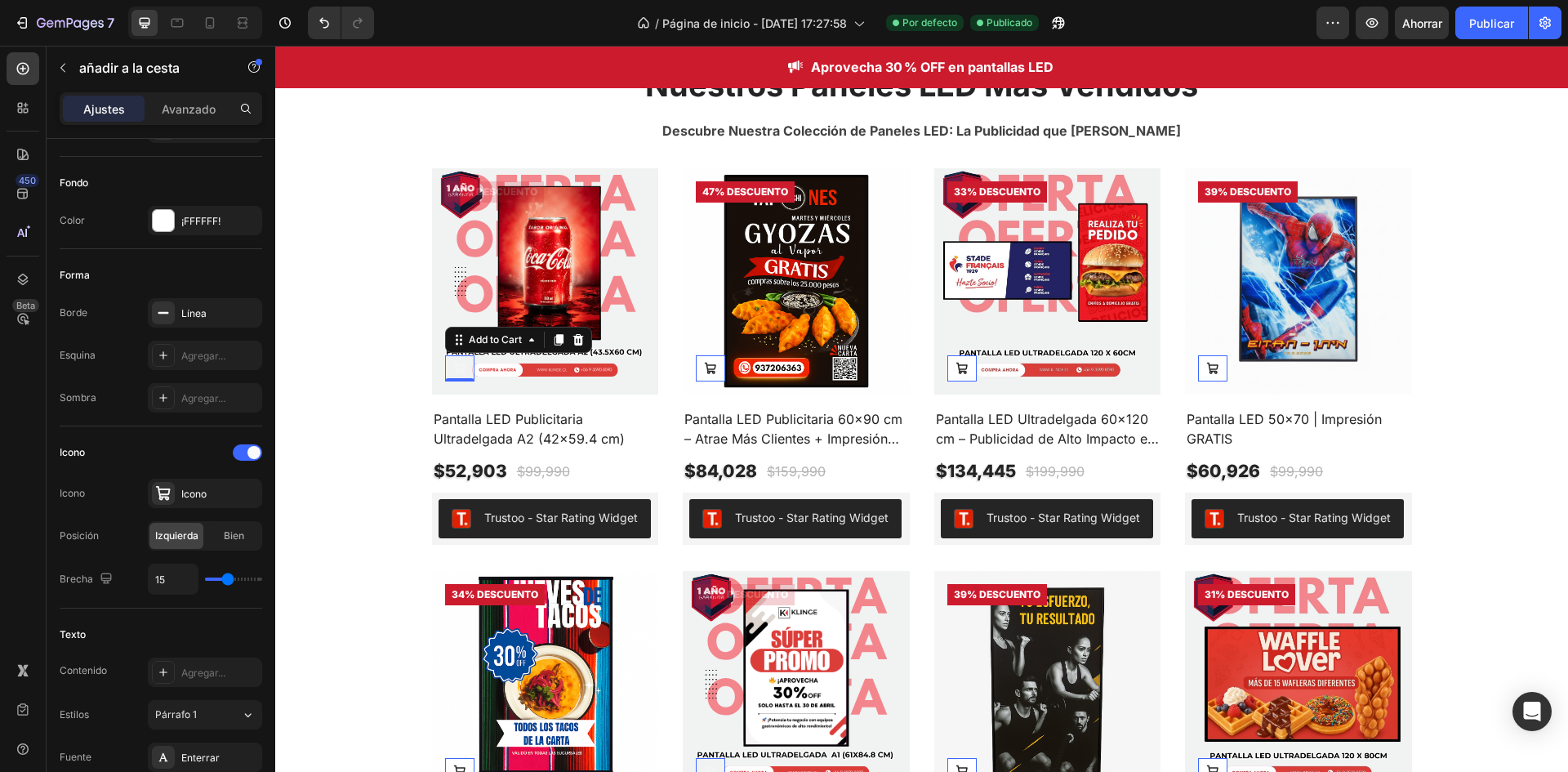
click at [454, 375] on icon "Out of stock" at bounding box center [460, 368] width 13 height 13
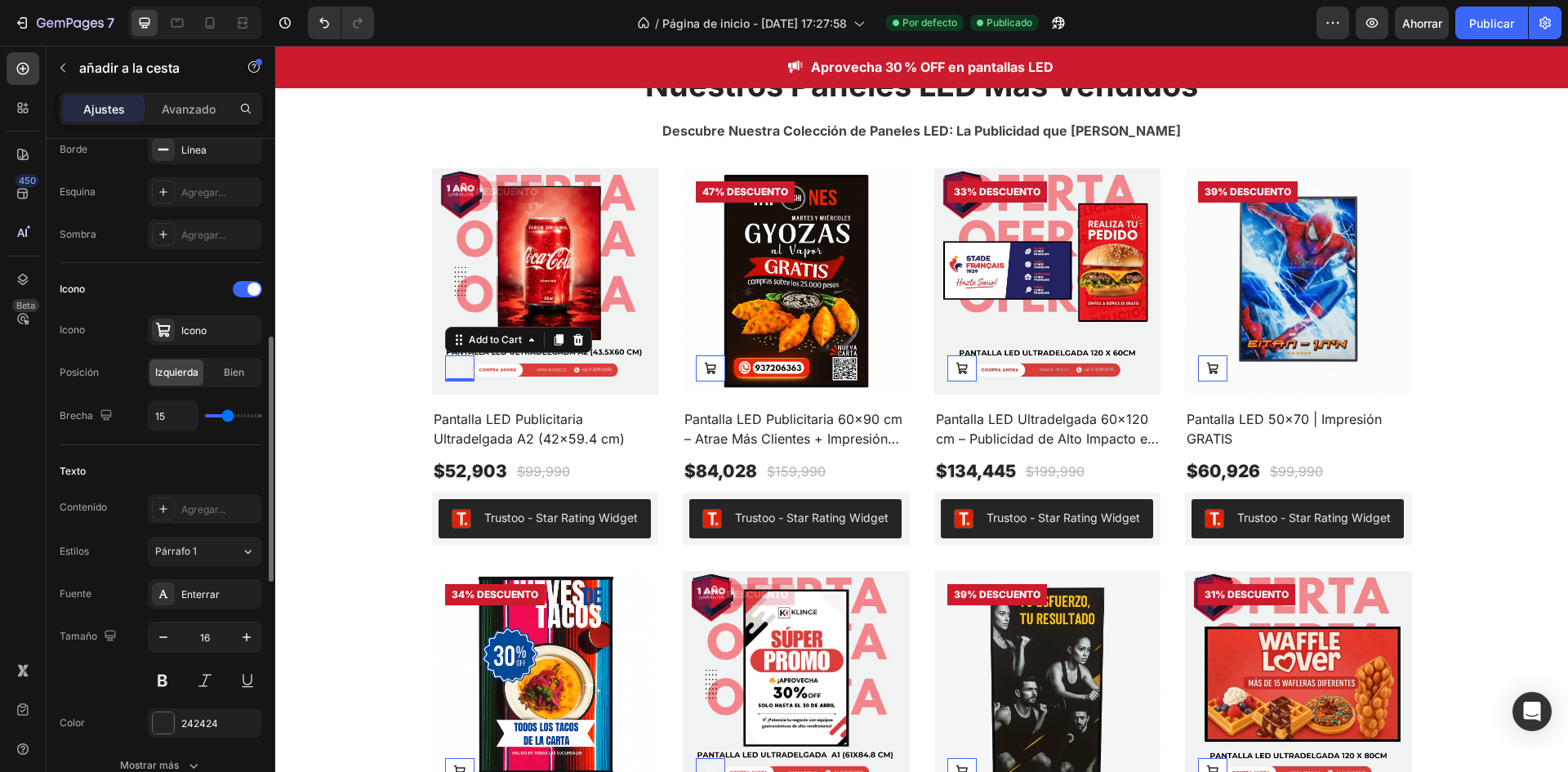
type input "13"
type input "14"
type input "15"
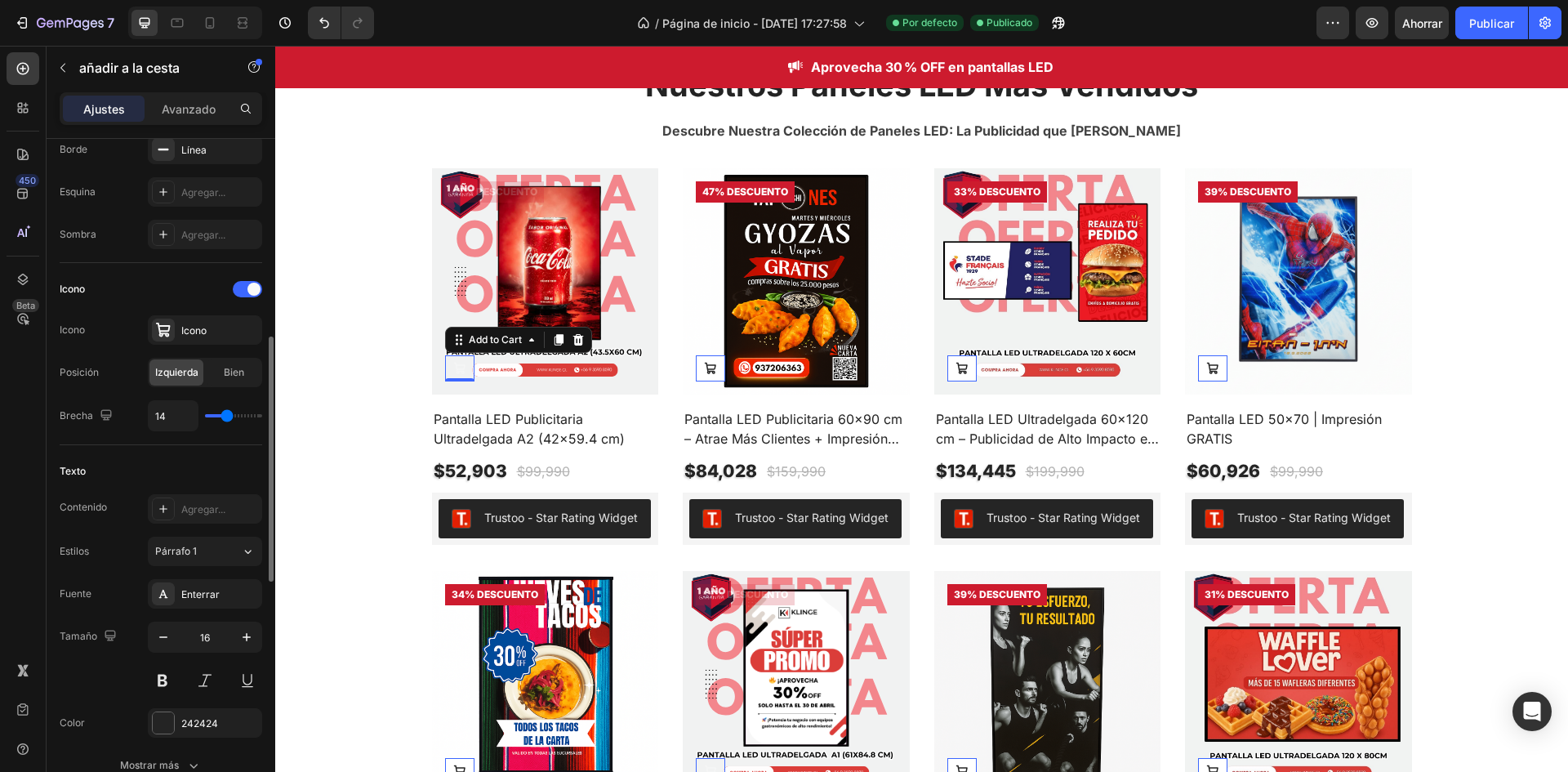
type input "15"
type input "16"
type input "17"
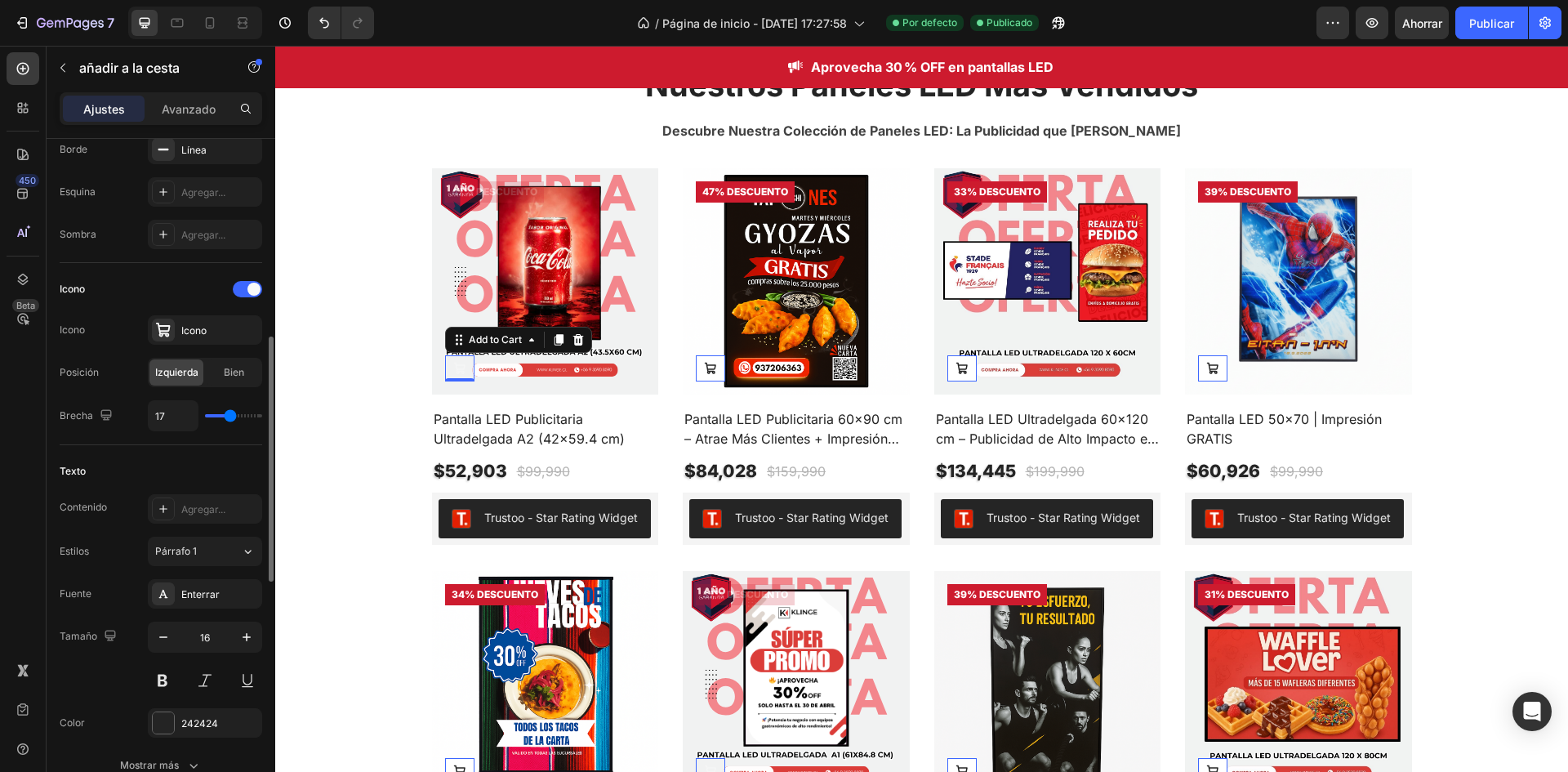
type input "18"
type input "19"
type input "20"
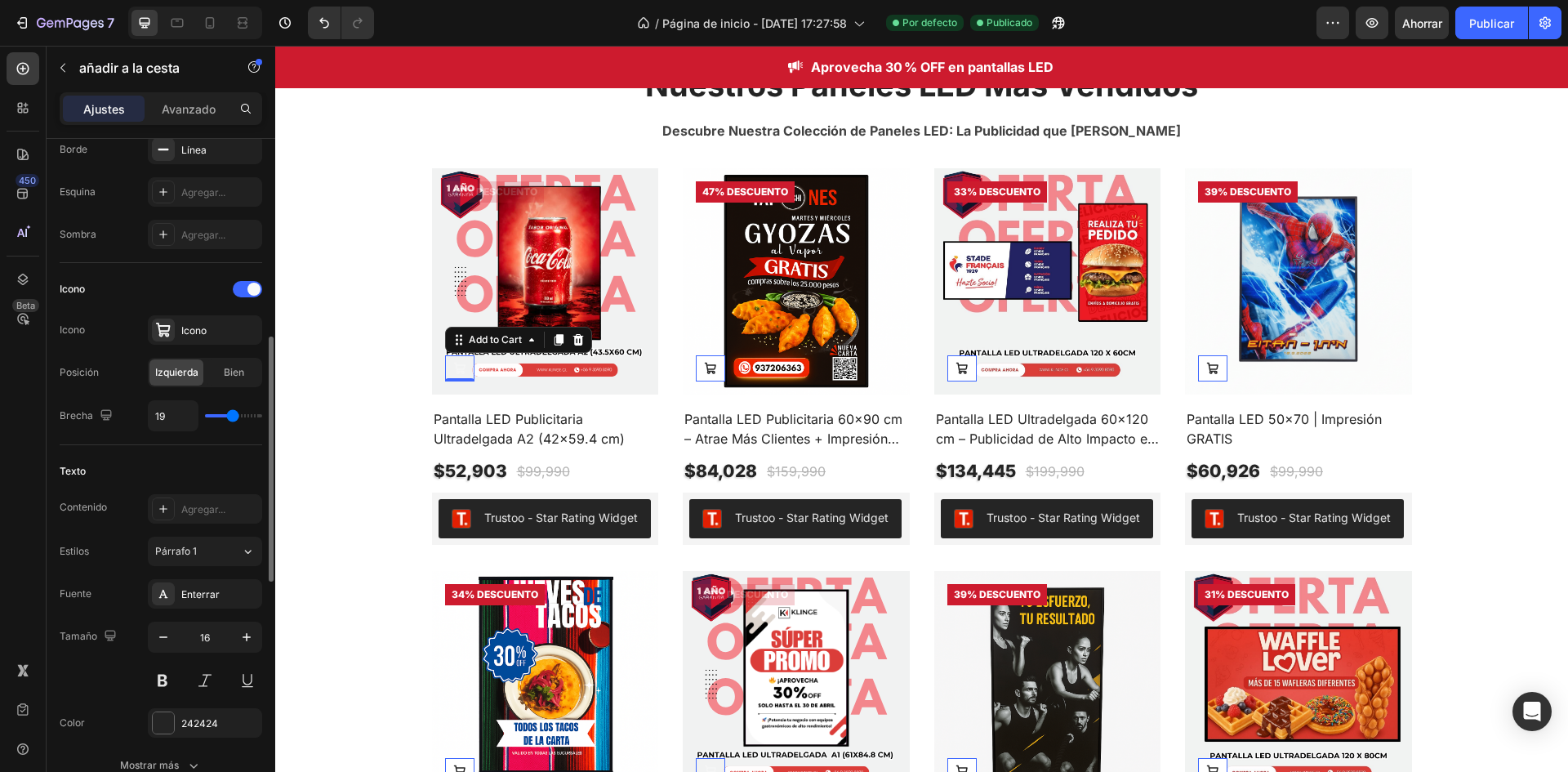
type input "20"
type input "21"
type input "24"
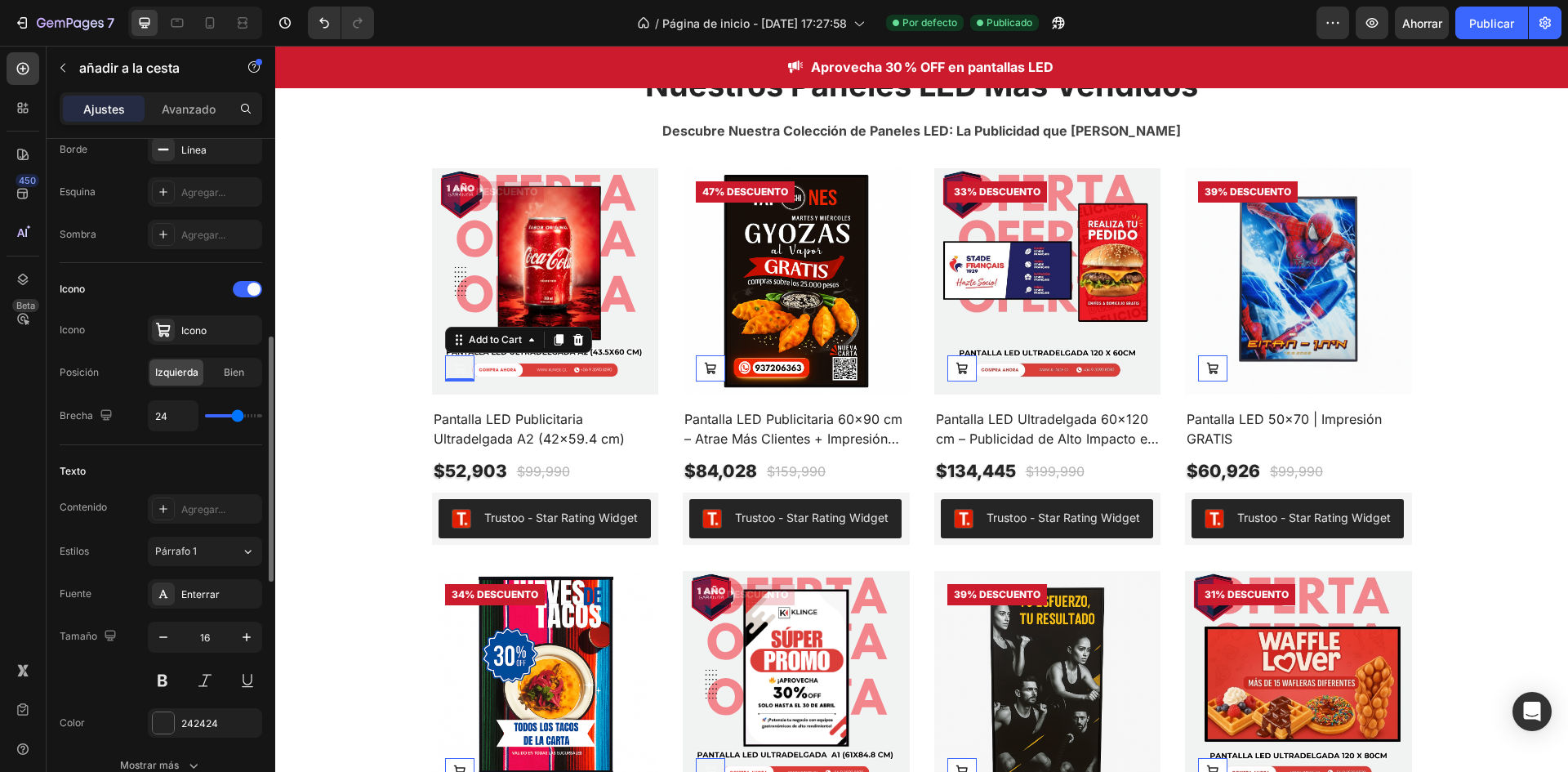
type input "25"
type input "26"
type input "27"
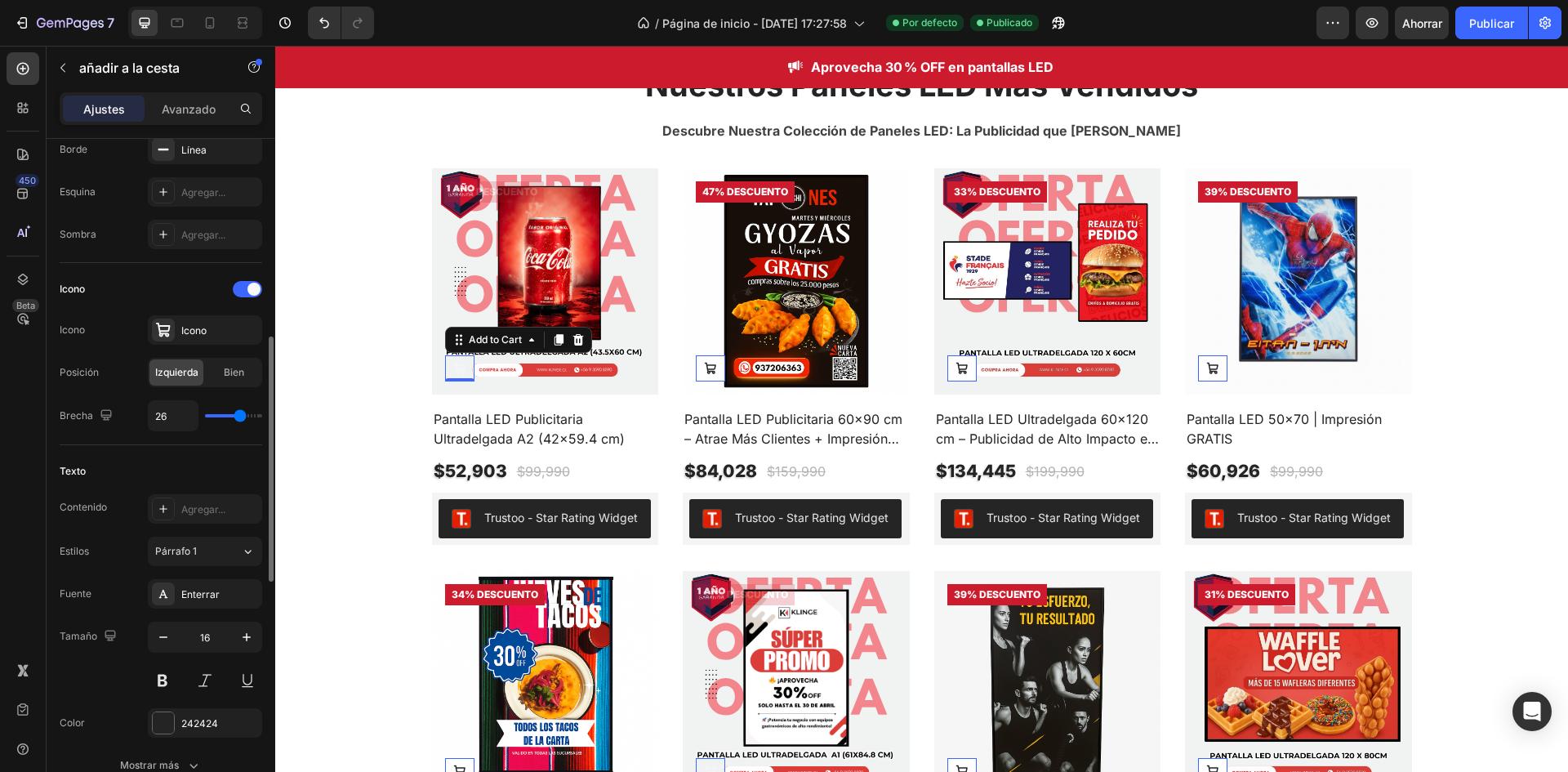
type input "27"
type input "26"
type input "24"
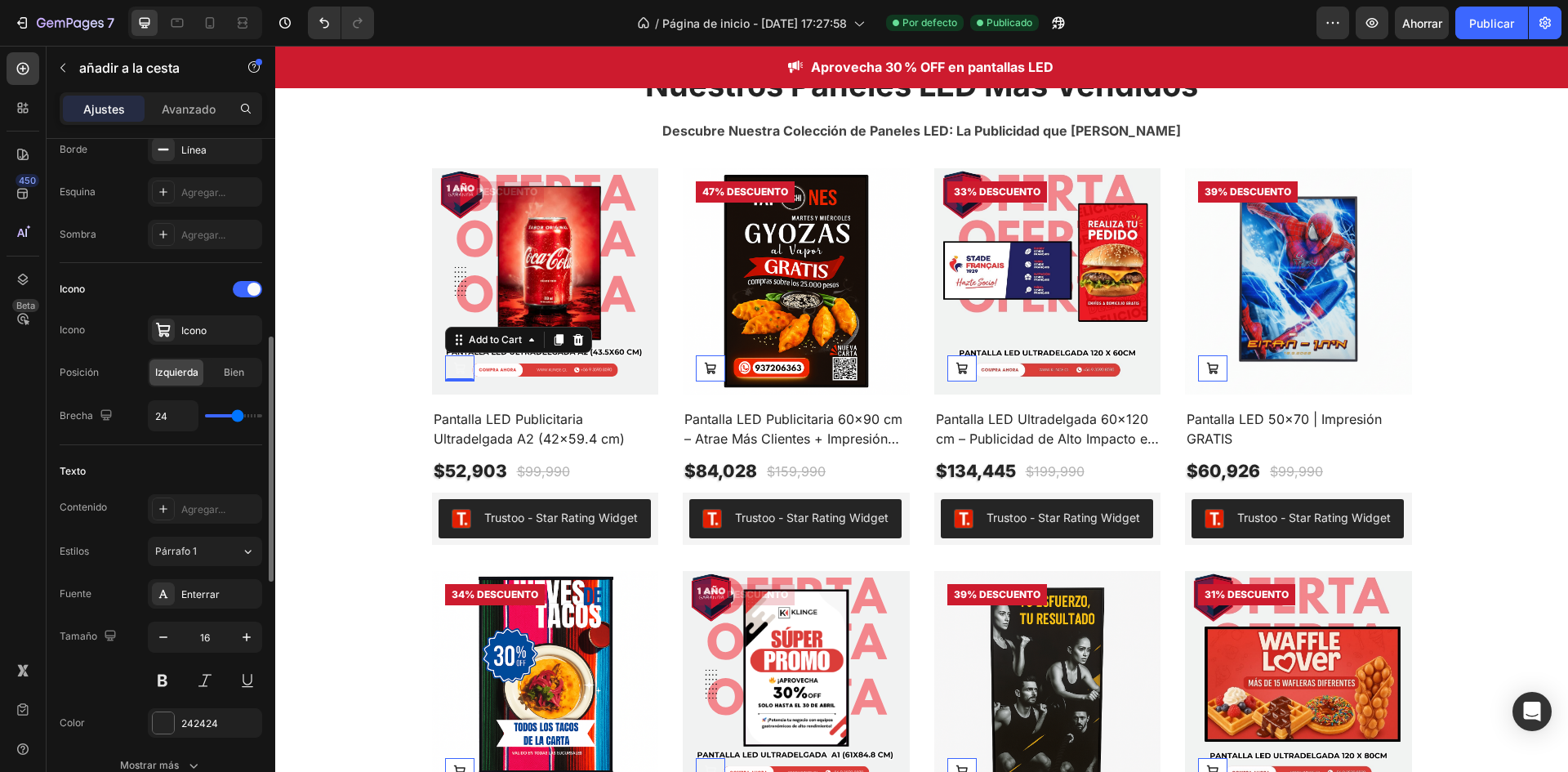
type input "23"
type input "21"
type input "19"
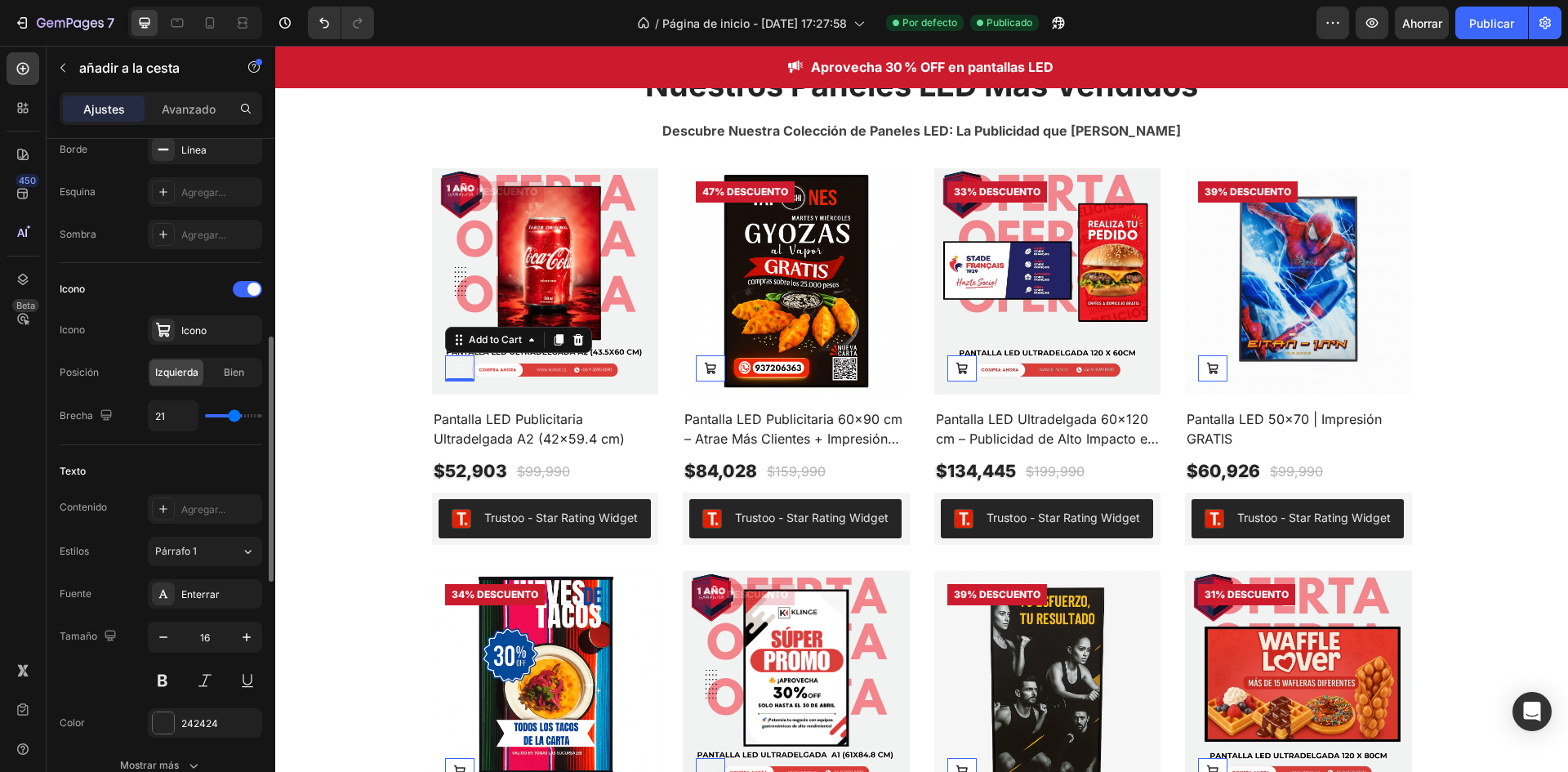
type input "19"
type input "16"
type input "15"
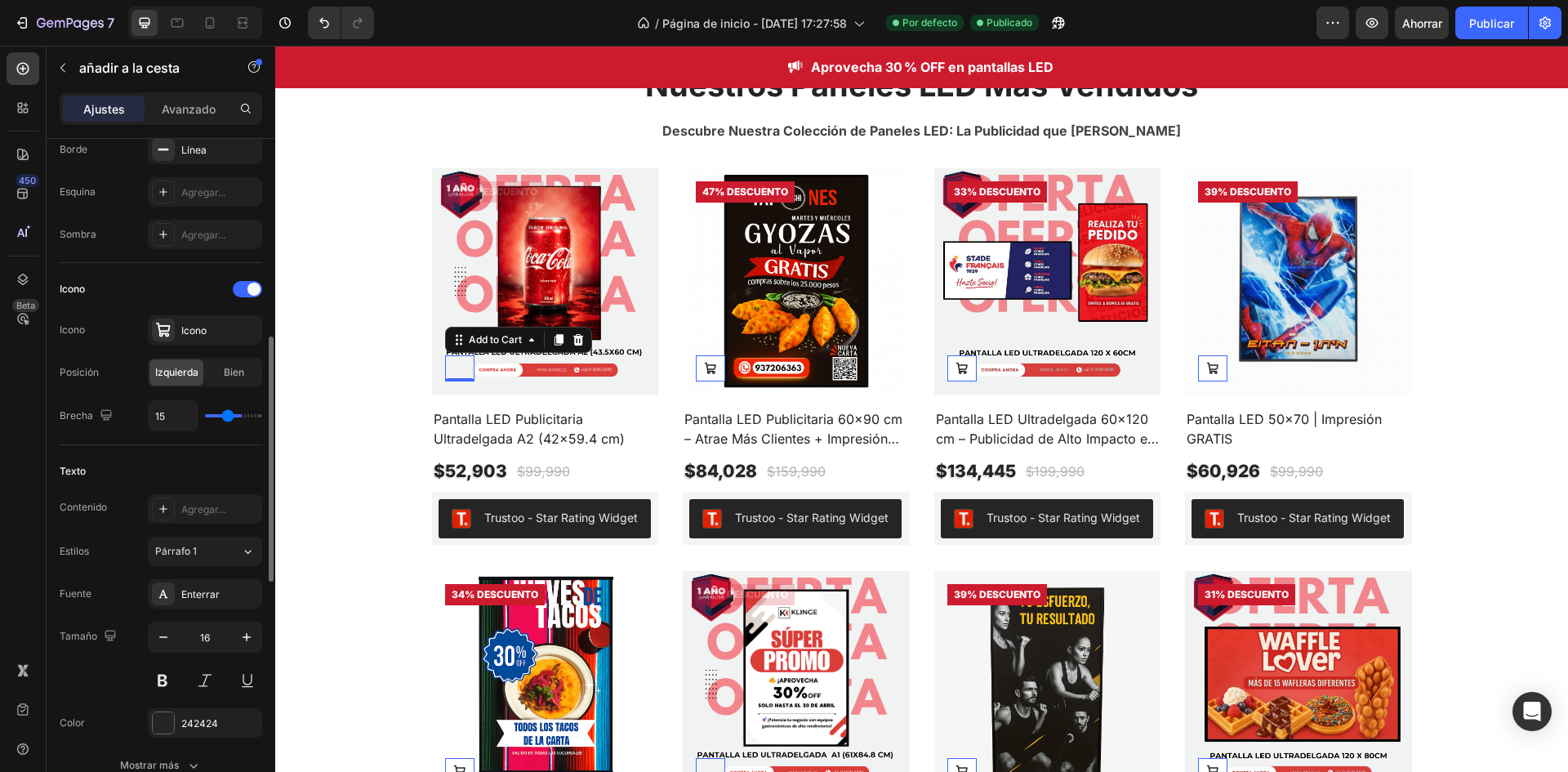
type input "14"
click at [227, 414] on input "range" at bounding box center [233, 415] width 57 height 3
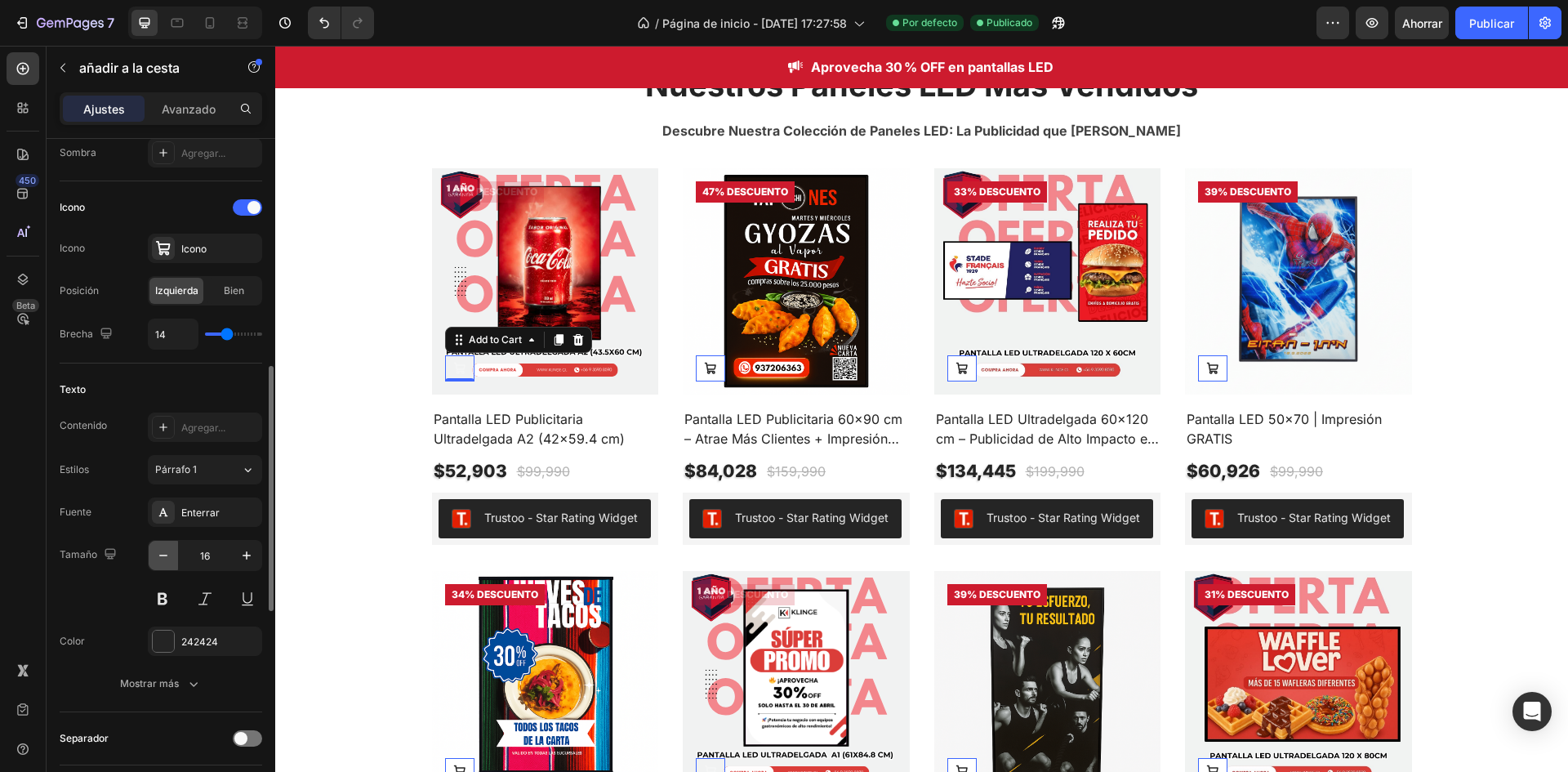
scroll to position [710, 0]
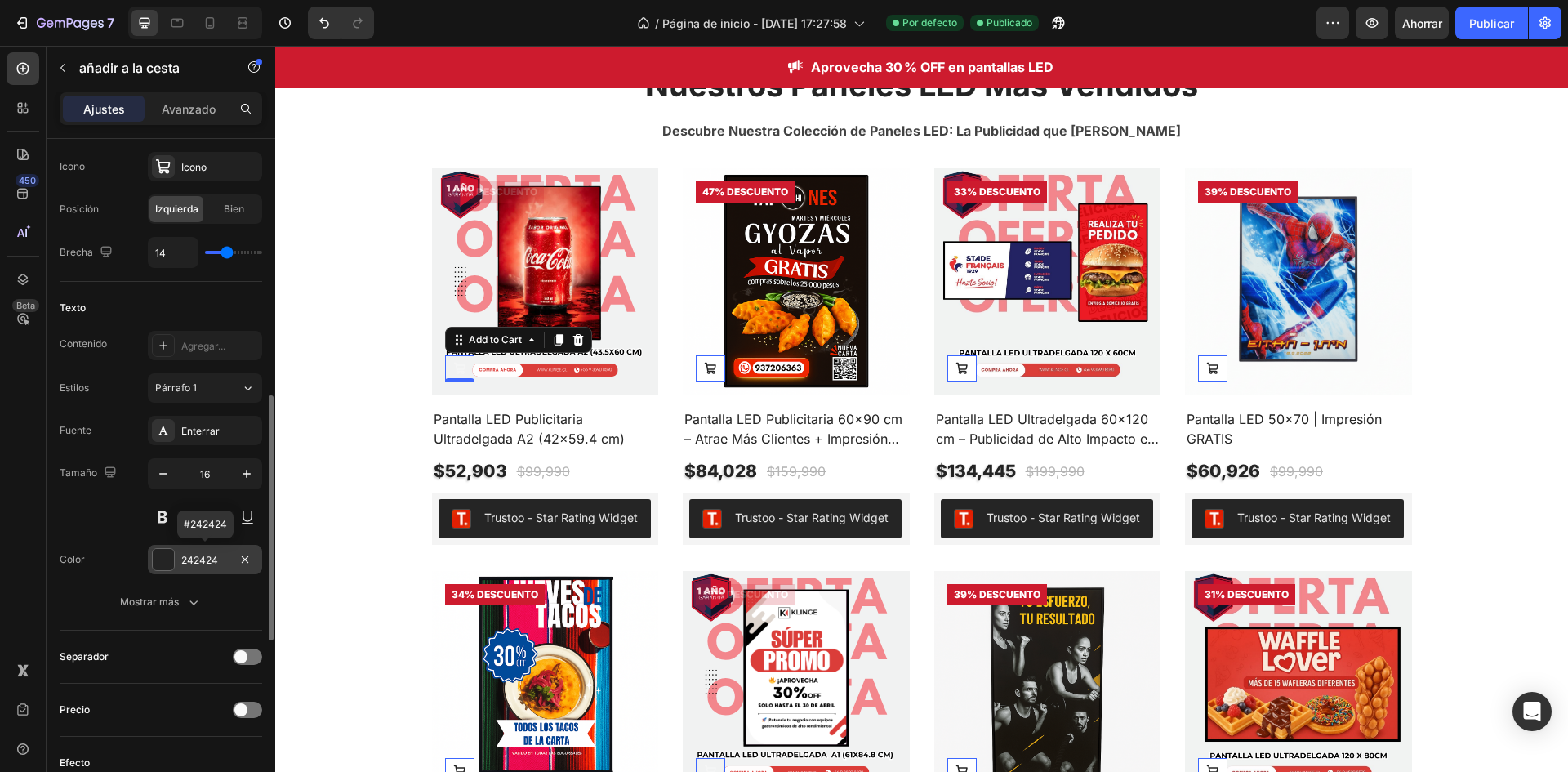
click at [169, 566] on div at bounding box center [163, 559] width 21 height 21
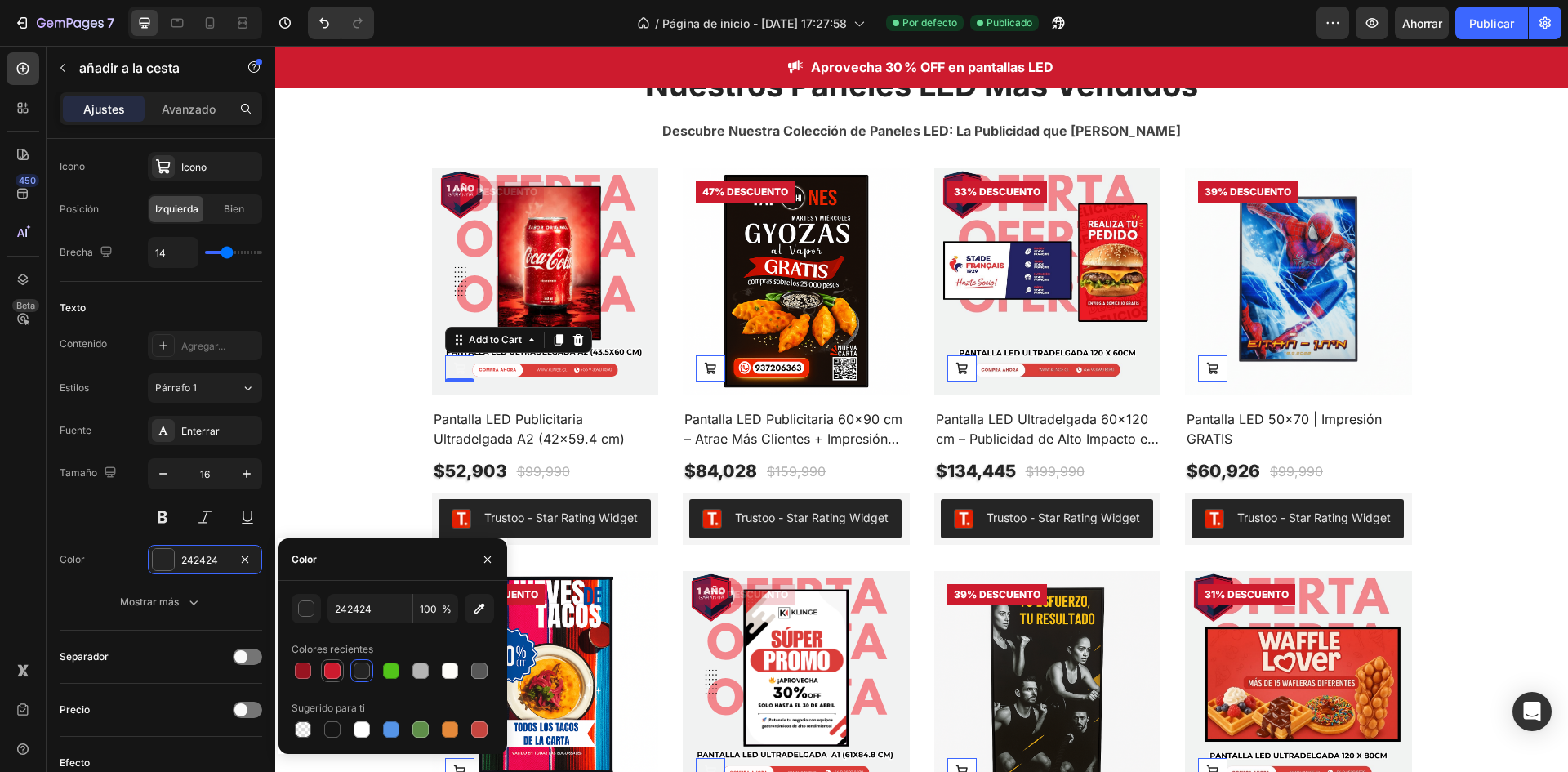
click at [326, 673] on div at bounding box center [332, 671] width 16 height 16
click at [302, 675] on div at bounding box center [303, 671] width 16 height 16
type input "991421"
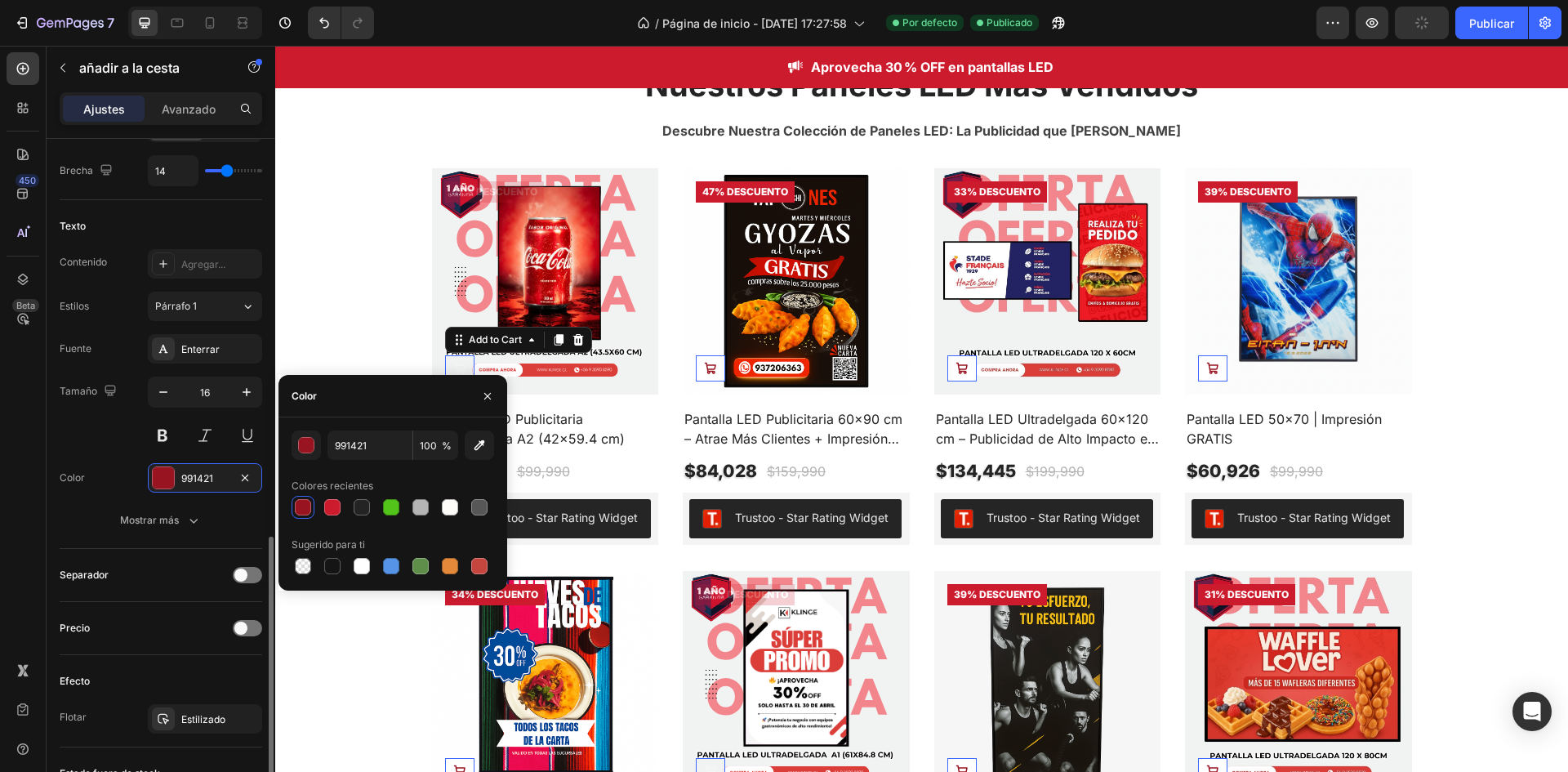
scroll to position [873, 0]
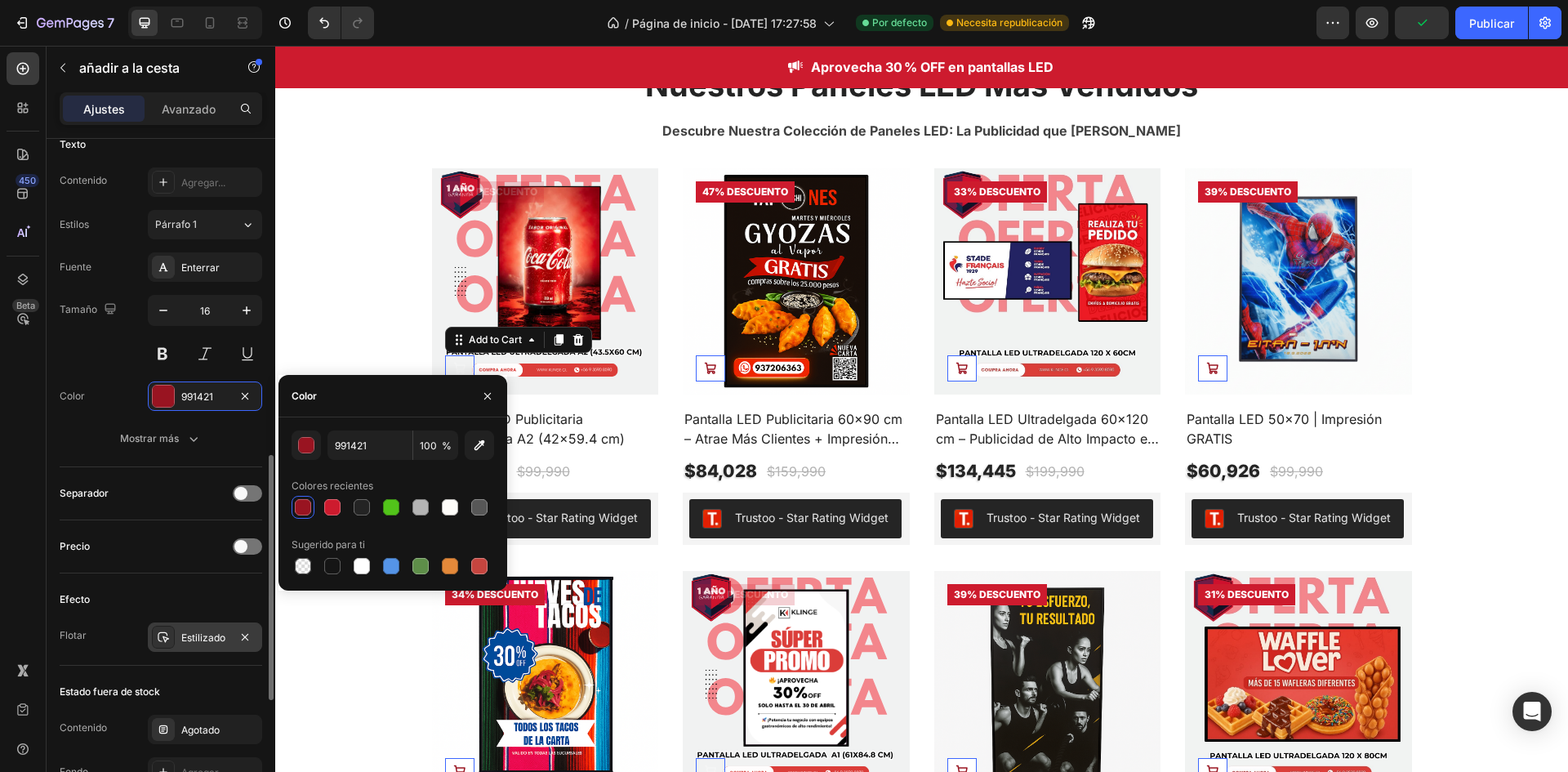
click at [199, 641] on font "Estilizado" at bounding box center [203, 638] width 44 height 12
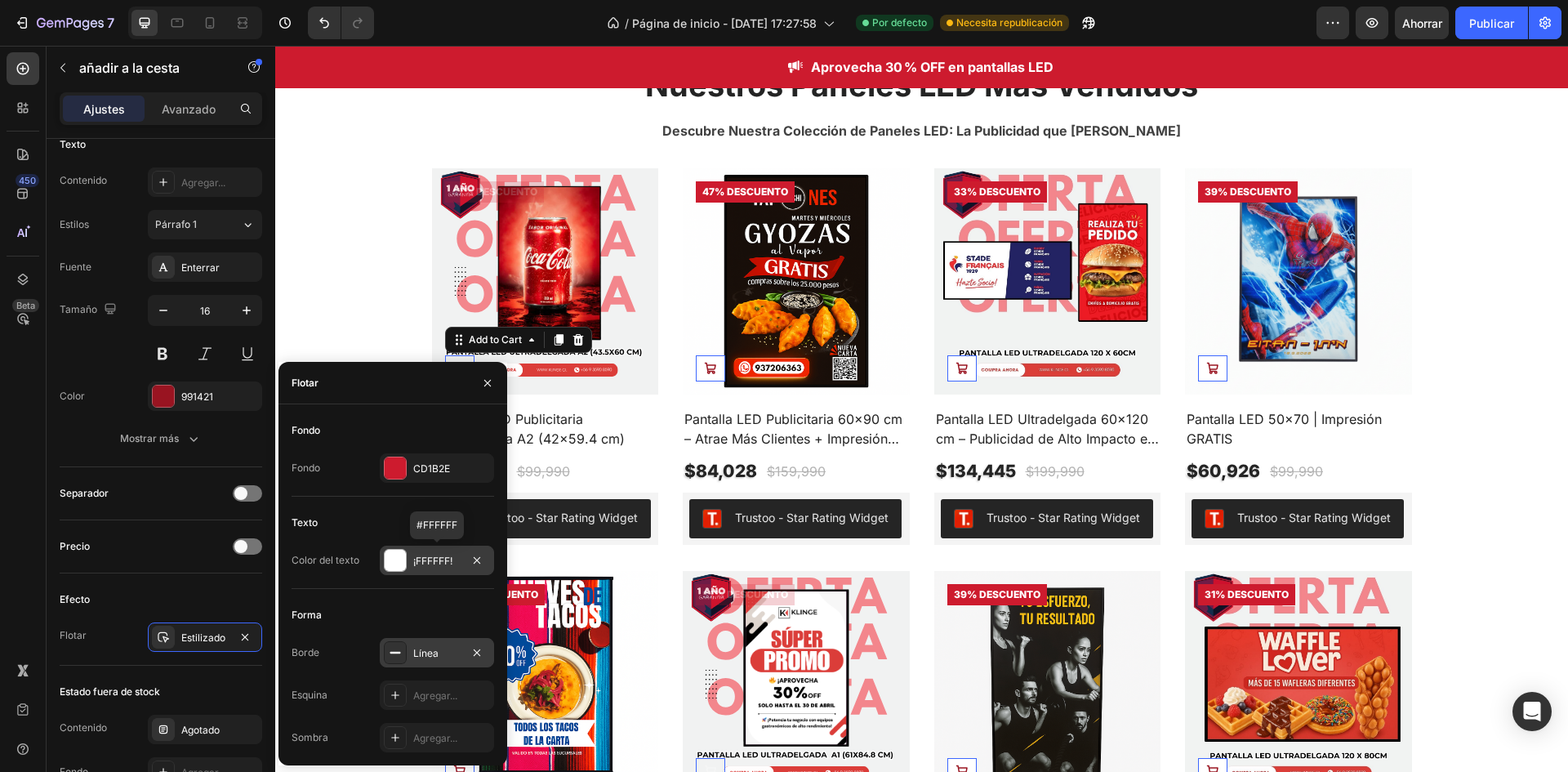
click at [397, 566] on div at bounding box center [395, 560] width 21 height 21
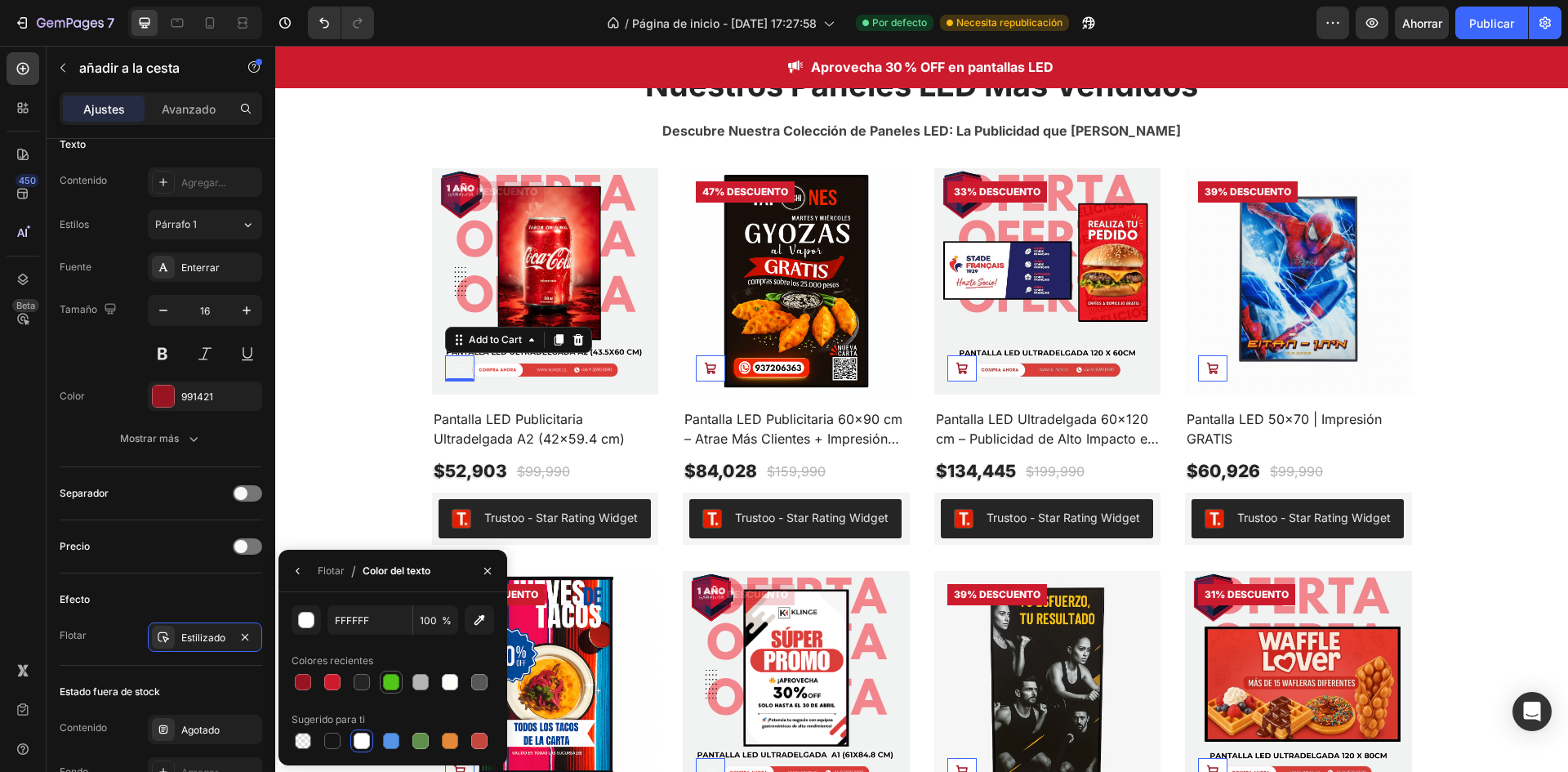
click at [379, 679] on div at bounding box center [393, 682] width 203 height 23
click at [382, 677] on div at bounding box center [391, 682] width 20 height 20
click at [387, 677] on div at bounding box center [391, 682] width 16 height 16
click at [439, 687] on div at bounding box center [450, 682] width 23 height 23
type input "FDFCF9"
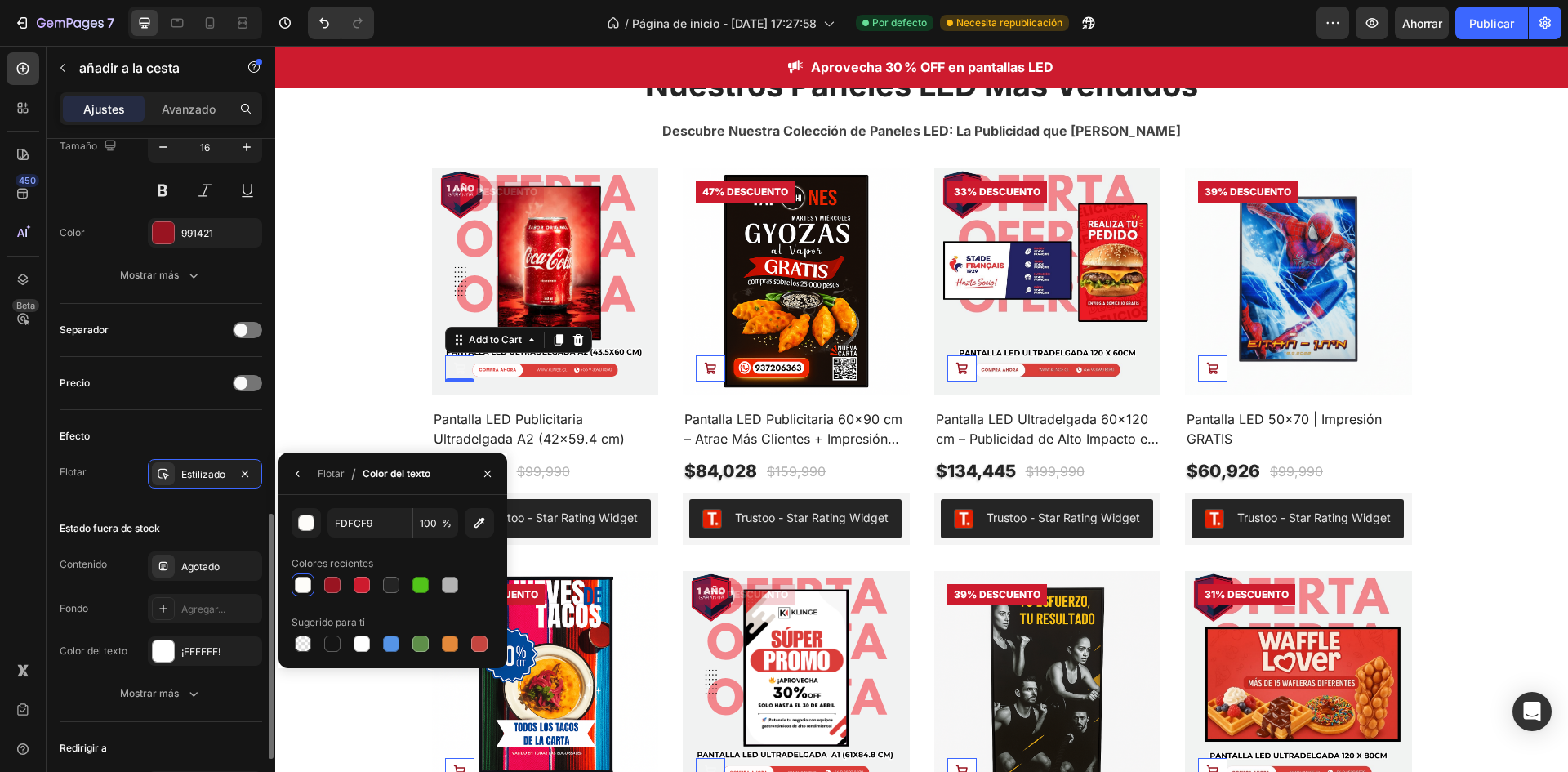
scroll to position [1200, 0]
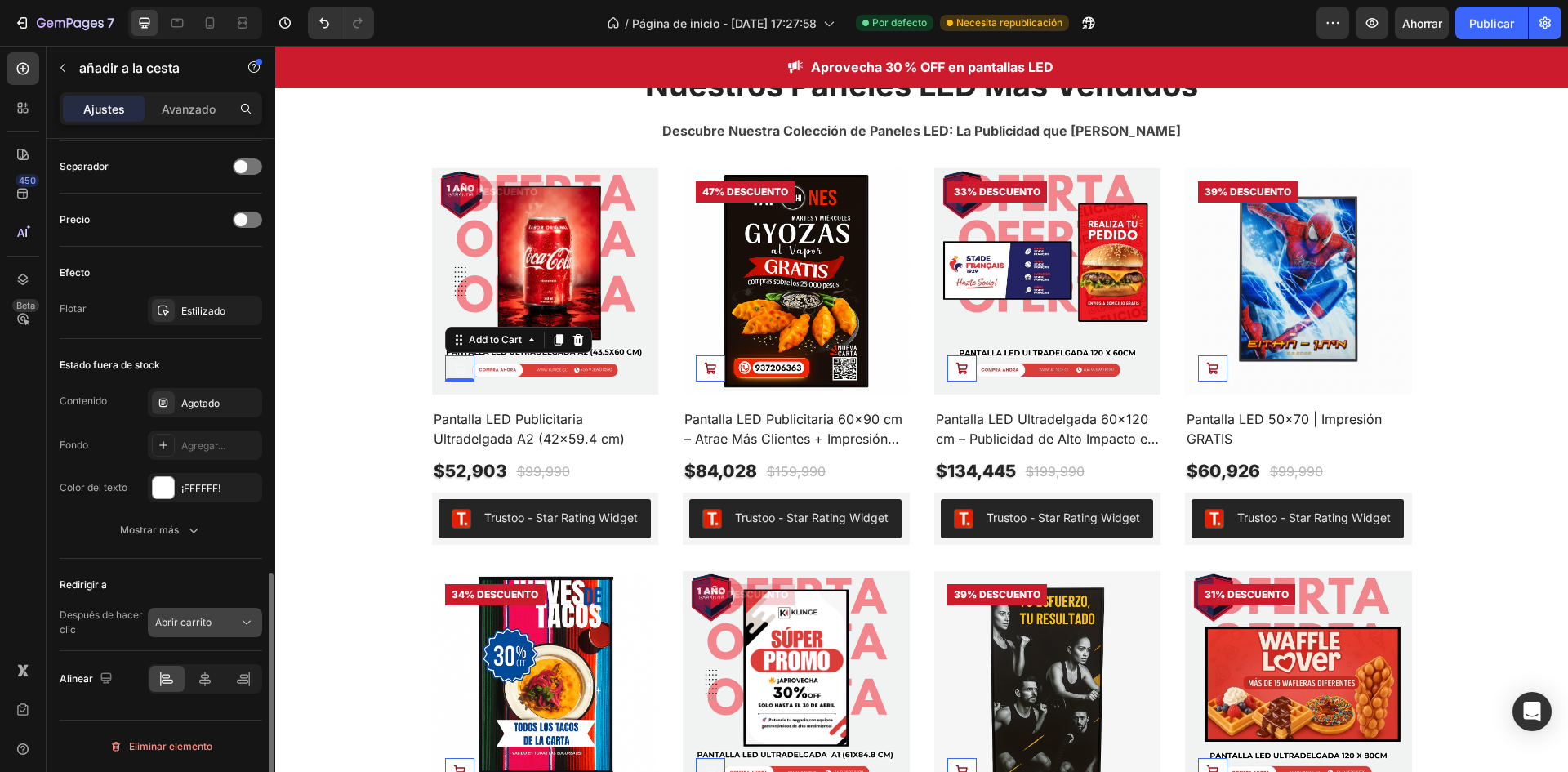
click at [216, 617] on div "Abrir carrito" at bounding box center [197, 622] width 83 height 15
click at [247, 682] on icon at bounding box center [242, 681] width 11 height 4
click at [164, 682] on icon at bounding box center [167, 678] width 16 height 16
click at [1475, 22] on font "Publicar" at bounding box center [1492, 23] width 45 height 14
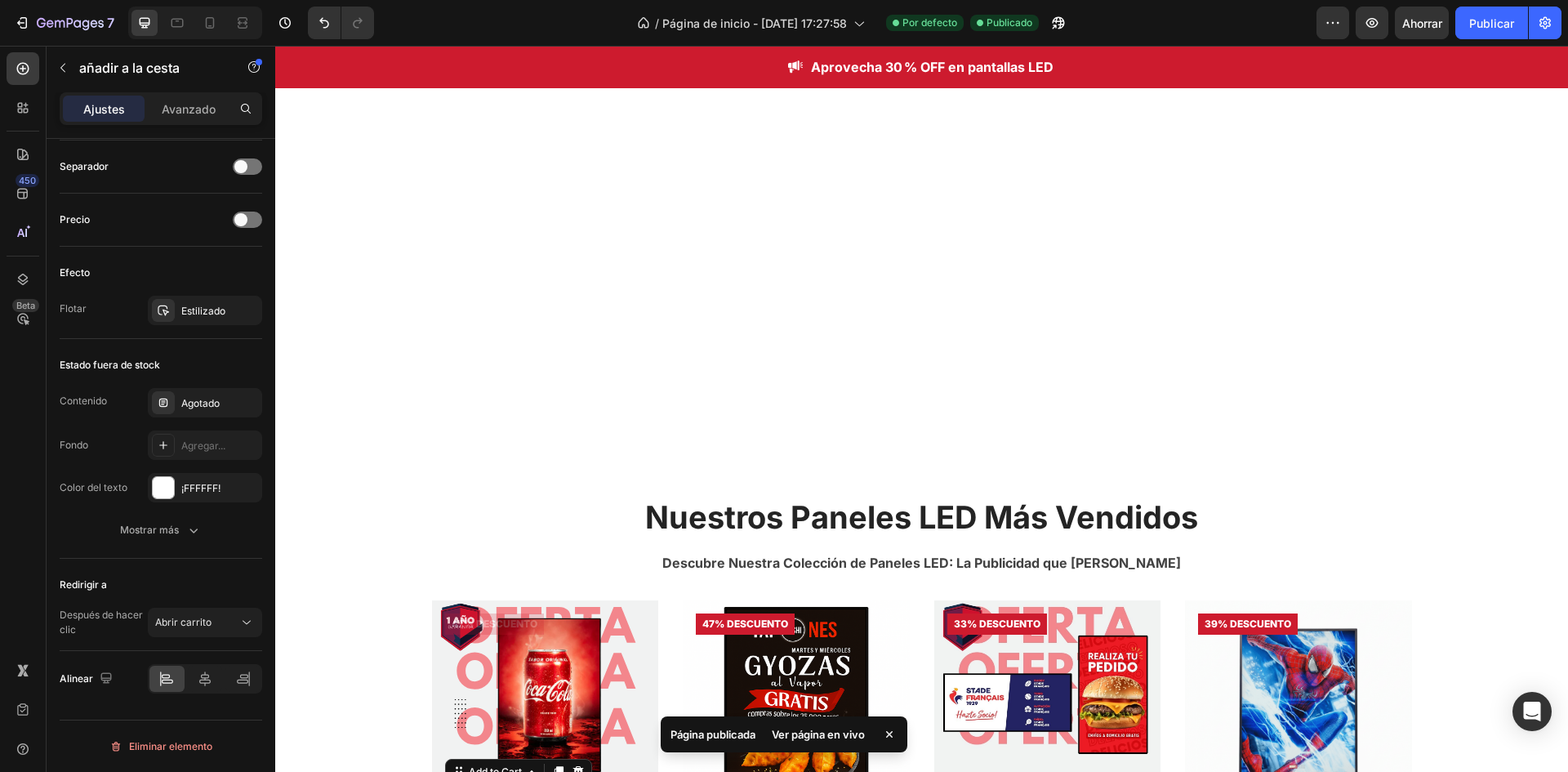
scroll to position [0, 0]
